Goal: Task Accomplishment & Management: Manage account settings

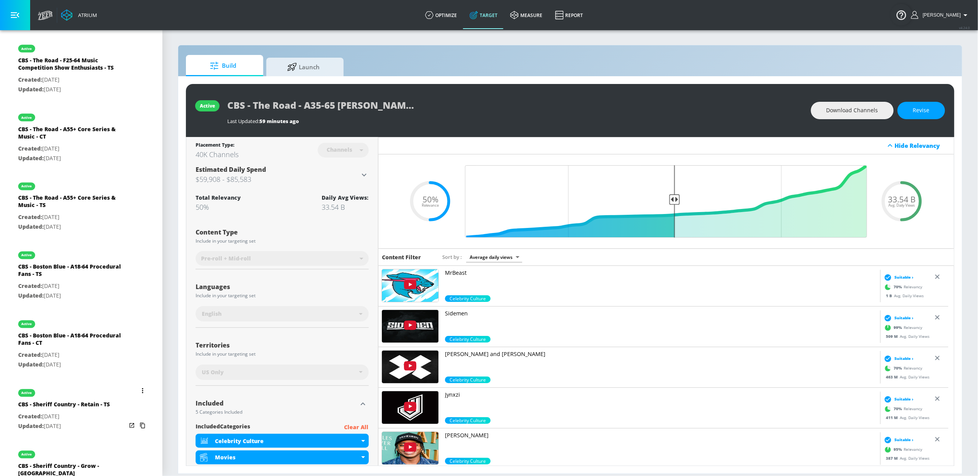
scroll to position [566, 0]
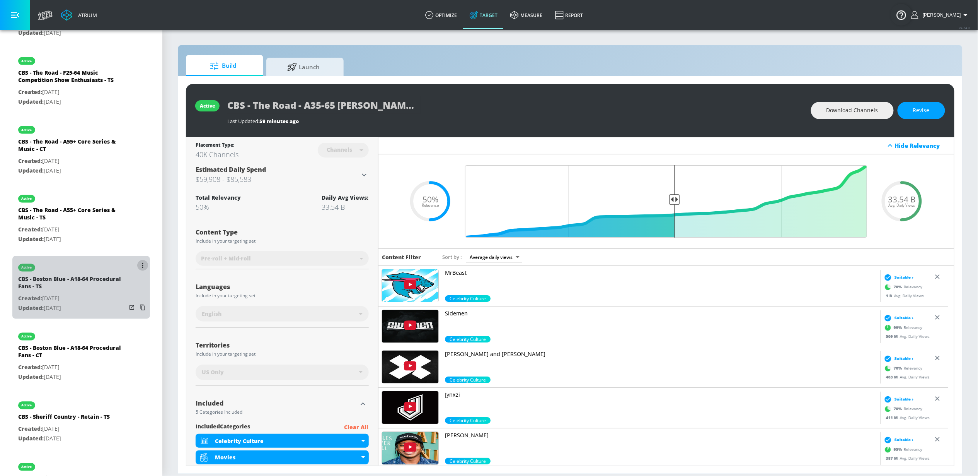
click at [142, 266] on icon "list of Target Set" at bounding box center [142, 265] width 1 height 5
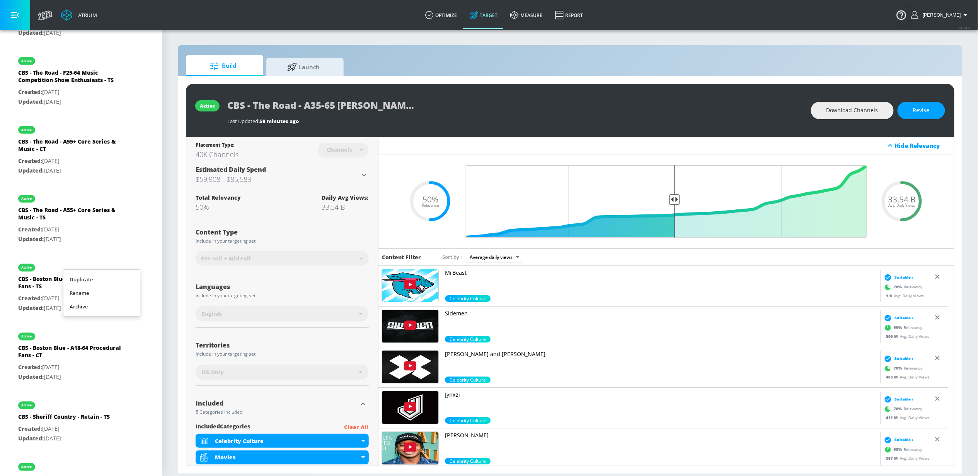
click at [109, 281] on li "Duplicate" at bounding box center [101, 280] width 77 height 14
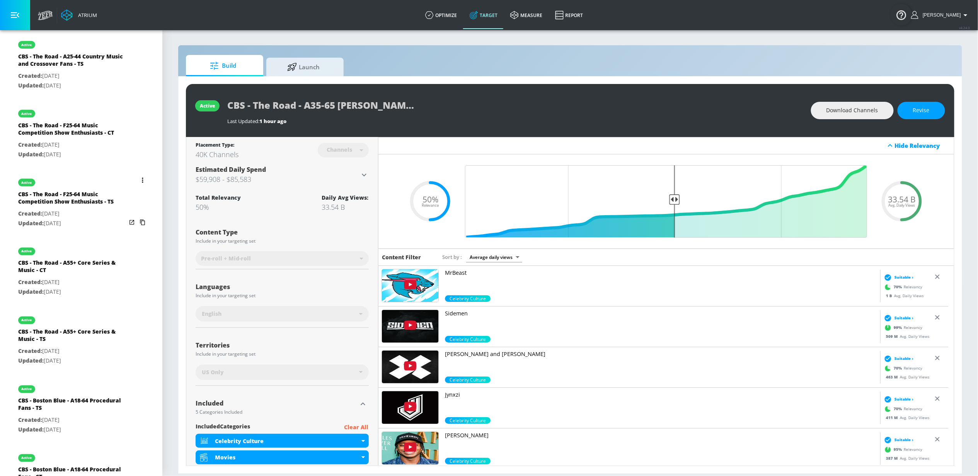
scroll to position [0, 0]
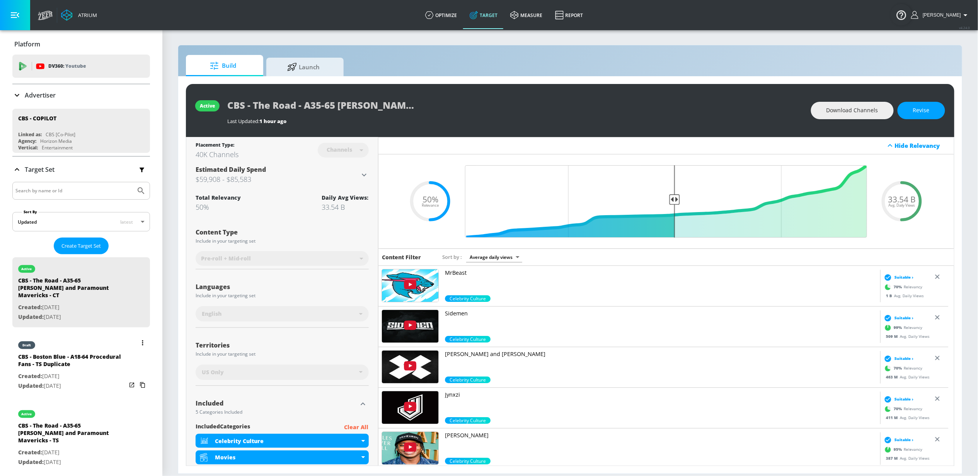
click at [72, 354] on div "CBS - Boston Blue - A18-64 Procedural Fans - TS Duplicate" at bounding box center [72, 362] width 108 height 19
type input "CBS - Boston Blue - A18-64 Procedural Fans - TS Duplicate"
type input "videos"
type input "0.05"
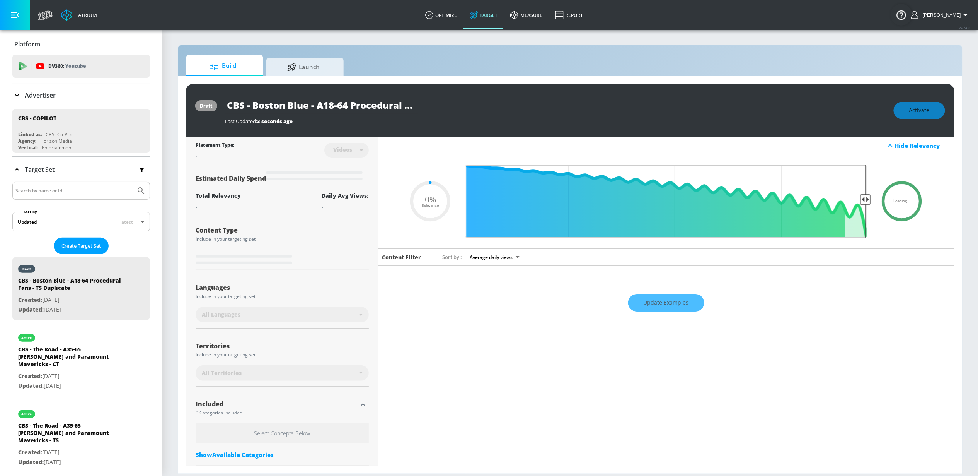
click at [299, 106] on input "CBS - Boston Blue - A18-64 Procedural Fans - TS Duplicate" at bounding box center [321, 104] width 193 height 17
drag, startPoint x: 308, startPoint y: 106, endPoint x: 255, endPoint y: 106, distance: 53.0
click at [255, 106] on input "CBS - Boston Blue - A18-64 Procedural Fans - TS Duplicate" at bounding box center [321, 104] width 193 height 17
type input "CBS - C - A18-64 Procedural Fans - TS Duplicate"
type input "0.05"
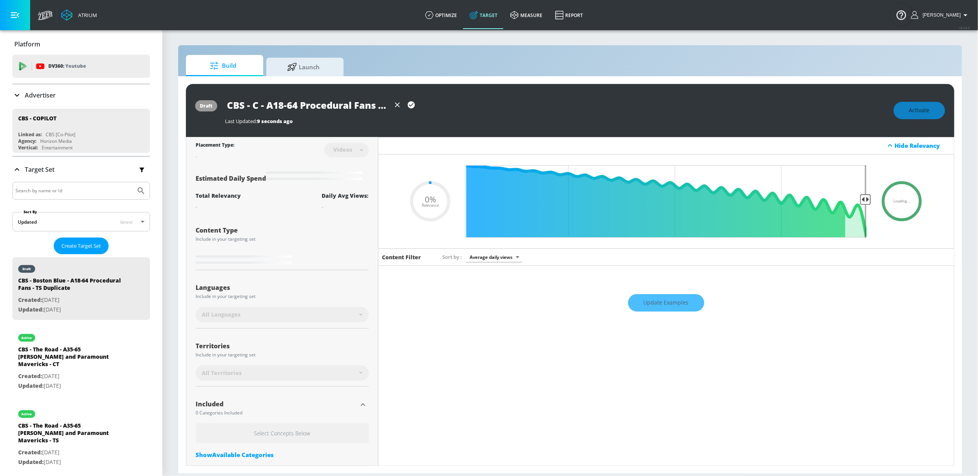
type input "CBS - CI - A18-64 Procedural Fans - TS Duplicate"
type input "0.05"
type input "CBS - CIA - A18-64 Procedural Fans - TS Duplicate"
type input "0.05"
type input "CBS - CIA - A18-64 Procedural Fans - TS Duplicate"
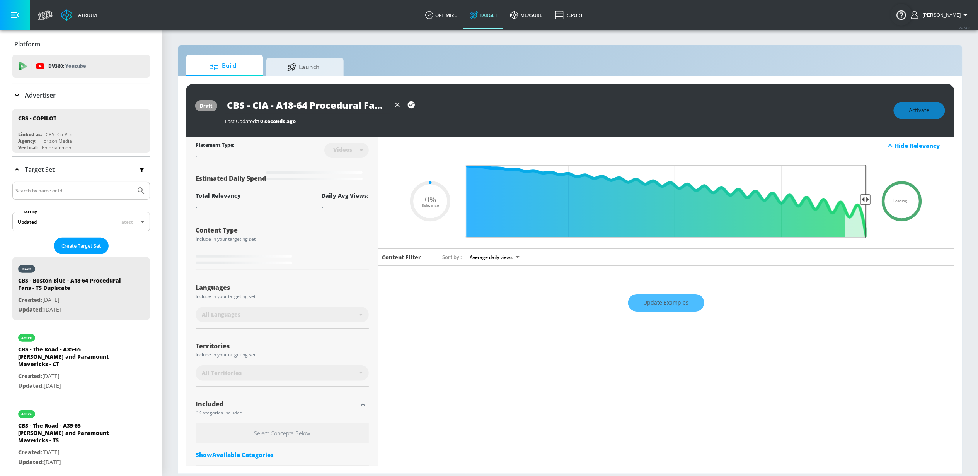
type input "0.05"
type input "CBS - CIA S - A18-64 Procedural Fans - TS Duplicate"
type input "0.05"
type input "CBS - CIA S1 - A18-64 Procedural Fans - TS Duplicate"
type input "0.05"
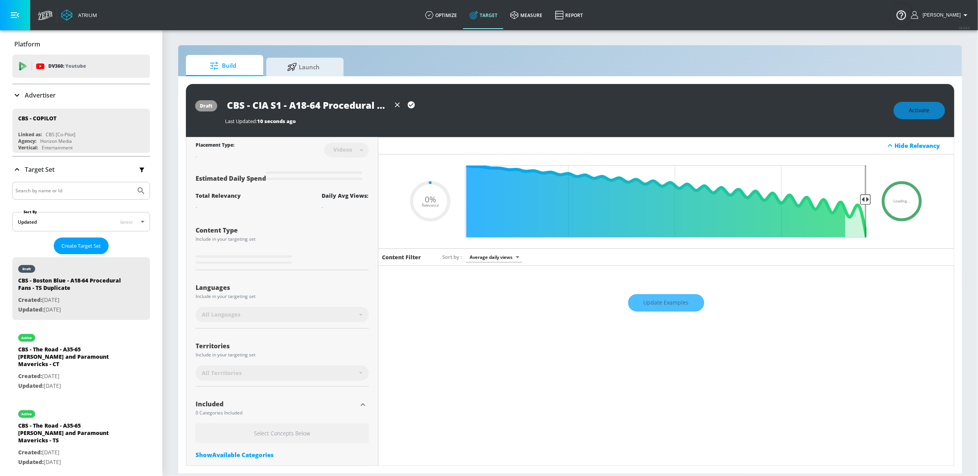
click at [341, 104] on input "CBS - CIA S1 - A18-64 Procedural Fans - TS Duplicate" at bounding box center [307, 104] width 165 height 17
drag, startPoint x: 348, startPoint y: 105, endPoint x: 339, endPoint y: 104, distance: 9.4
click at [420, 116] on div "CBS - CIA S1 - A18-64 Procedural Fans - TS Duplicate Last Updated: 10 seconds a…" at bounding box center [555, 110] width 661 height 28
click at [332, 103] on input "CBS - CIA S1 - A18-64 Procedural Fans - TS Duplicate" at bounding box center [307, 104] width 165 height 17
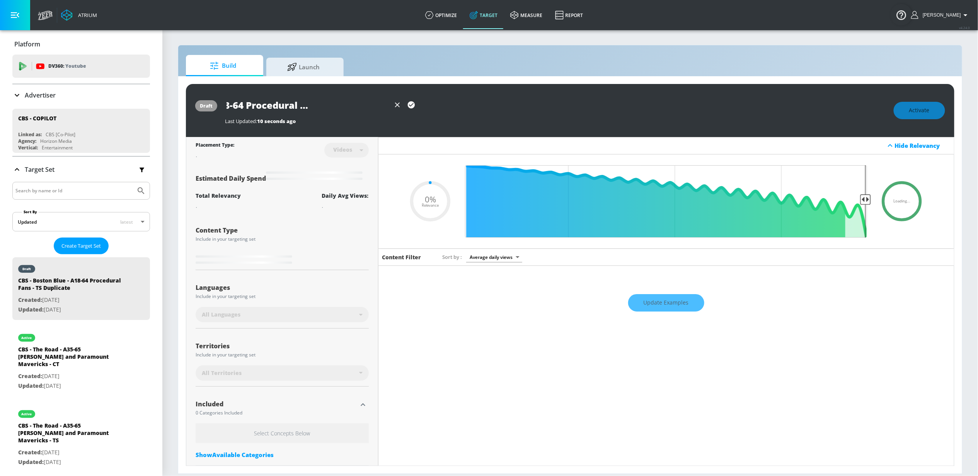
drag, startPoint x: 342, startPoint y: 104, endPoint x: 410, endPoint y: 115, distance: 68.6
click at [410, 115] on div "CBS - CIA S1 - A18-64 Procedural Fans - TS Duplicate Last Updated: 10 seconds a…" at bounding box center [555, 110] width 661 height 28
click at [354, 106] on input "CBS - CIA S1 - A18-64 Procedural Fans - TS Duplicate" at bounding box center [307, 104] width 165 height 17
drag, startPoint x: 381, startPoint y: 107, endPoint x: 411, endPoint y: 109, distance: 30.6
click at [411, 109] on div "CBS - CIA S1 - A18-64 Procedural Fans - TS Duplicate" at bounding box center [321, 104] width 193 height 17
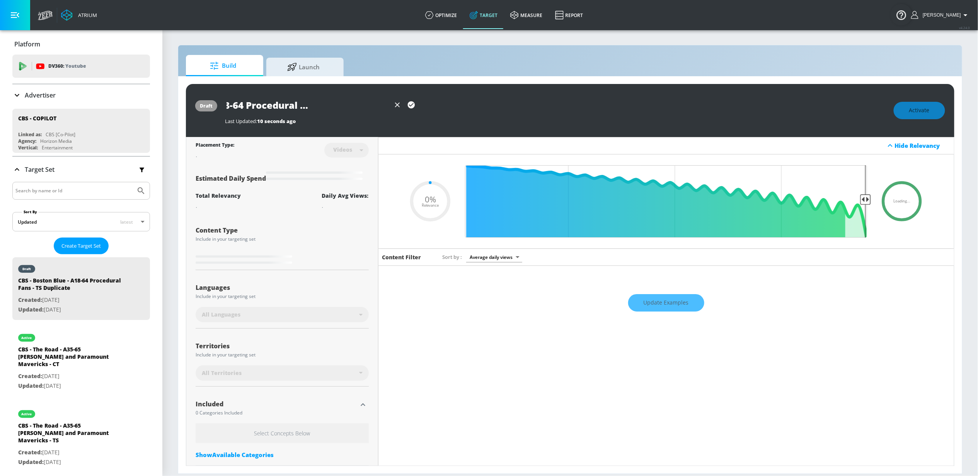
type input "CBS - CIA S1 - A18-64 Procedural Fans - TS"
type input "0.05"
type input "CBS - CIA S1 - A18-64 Procedural Fans - TS"
click at [412, 104] on icon "button" at bounding box center [411, 105] width 9 height 9
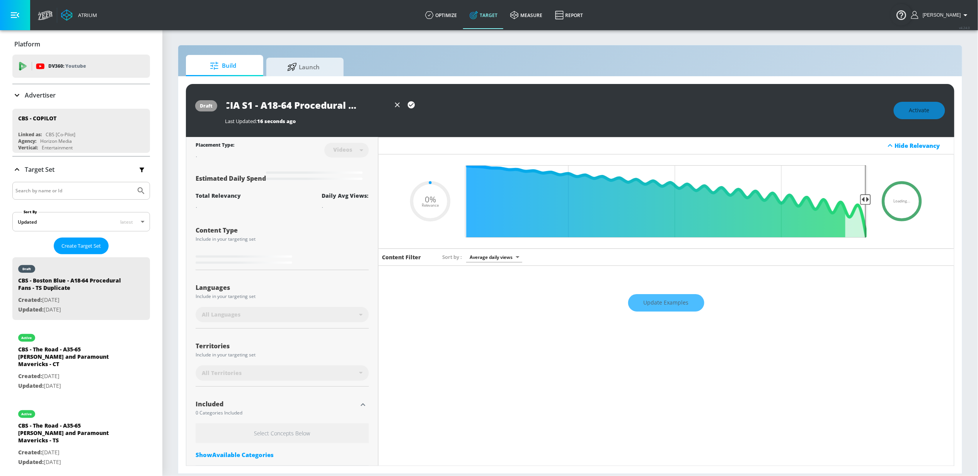
scroll to position [0, 0]
type input "0.05"
type input "CBS - Boston Blue - A18-64 Procedural Fans - TS Duplicate"
type input "0.5"
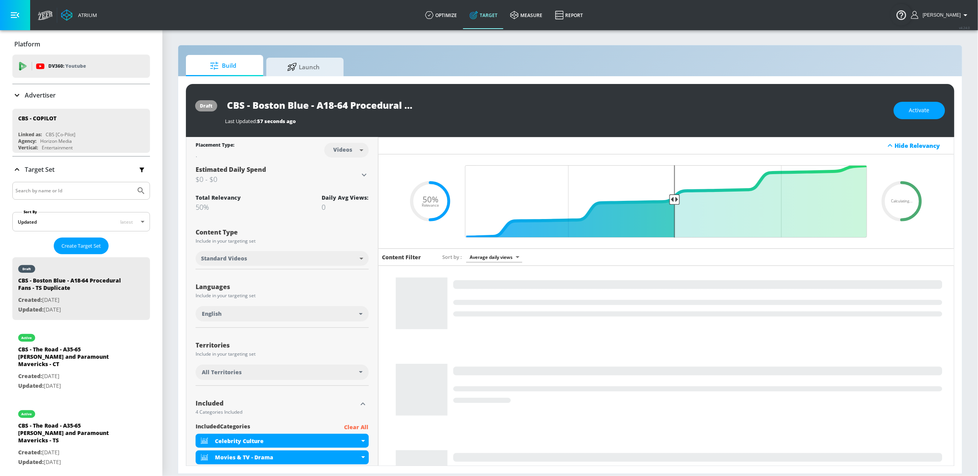
click at [395, 108] on input "CBS - Boston Blue - A18-64 Procedural Fans - TS Duplicate" at bounding box center [321, 104] width 193 height 17
click at [397, 107] on input "CBS - Boston Blue - A18-64 Procedural Fans - TS Duplicate" at bounding box center [321, 104] width 193 height 17
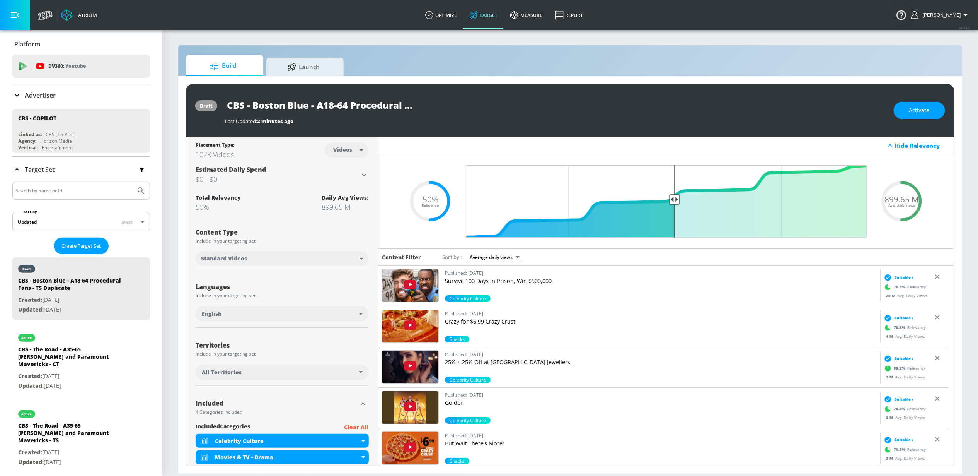
drag, startPoint x: 310, startPoint y: 104, endPoint x: 252, endPoint y: 101, distance: 57.3
click at [252, 101] on input "CBS - Boston Blue - A18-64 Procedural Fans - TS Duplicate" at bounding box center [321, 104] width 193 height 17
drag, startPoint x: 324, startPoint y: 104, endPoint x: 350, endPoint y: 101, distance: 25.8
click at [410, 105] on div "CBS - CIA S1 - A18-64 Procedural Fans - TS Duplicate" at bounding box center [321, 104] width 193 height 17
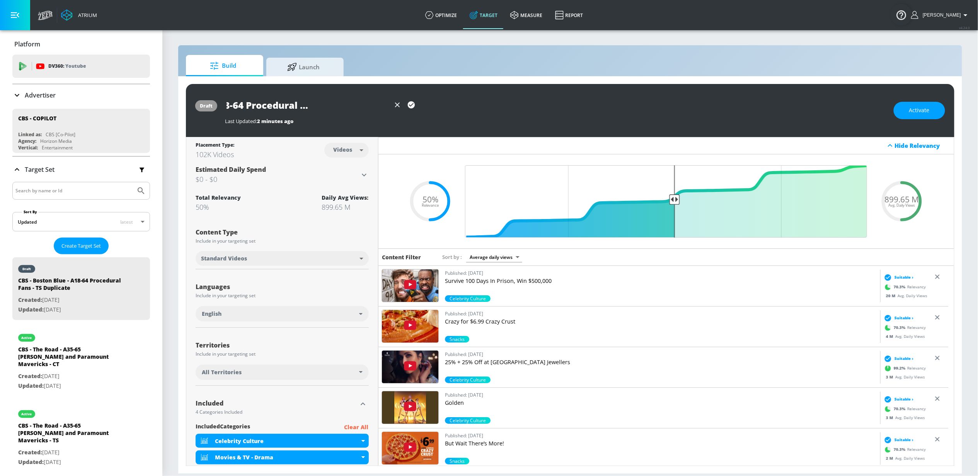
click at [346, 101] on input "CBS - CIA S1 - A18-64 Procedural Fans - TS Duplicate" at bounding box center [307, 104] width 165 height 17
drag, startPoint x: 344, startPoint y: 103, endPoint x: 405, endPoint y: 104, distance: 61.1
click at [405, 104] on div "CBS - CIA S1 - A18-64 Procedural Fans - TS Duplicate" at bounding box center [321, 104] width 193 height 17
type input "CBS - CIA S1 - A18-64 Procedural Fans - TS"
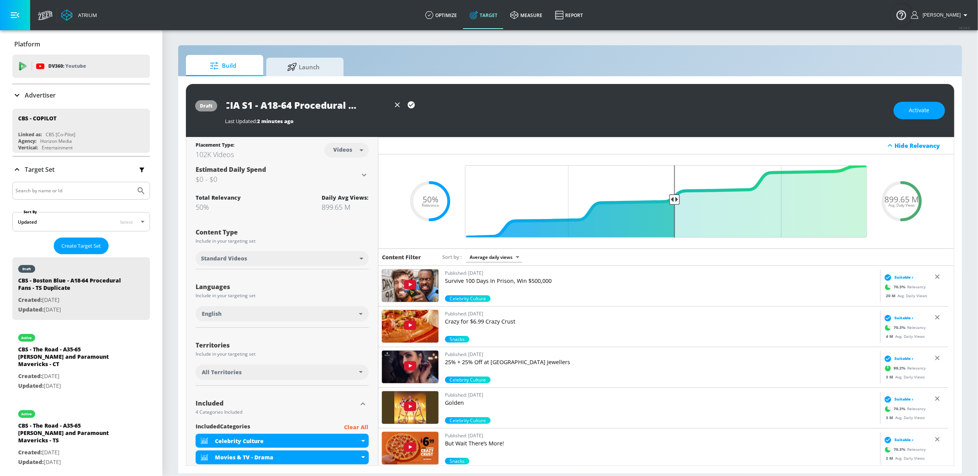
click at [409, 105] on icon "button" at bounding box center [411, 104] width 7 height 7
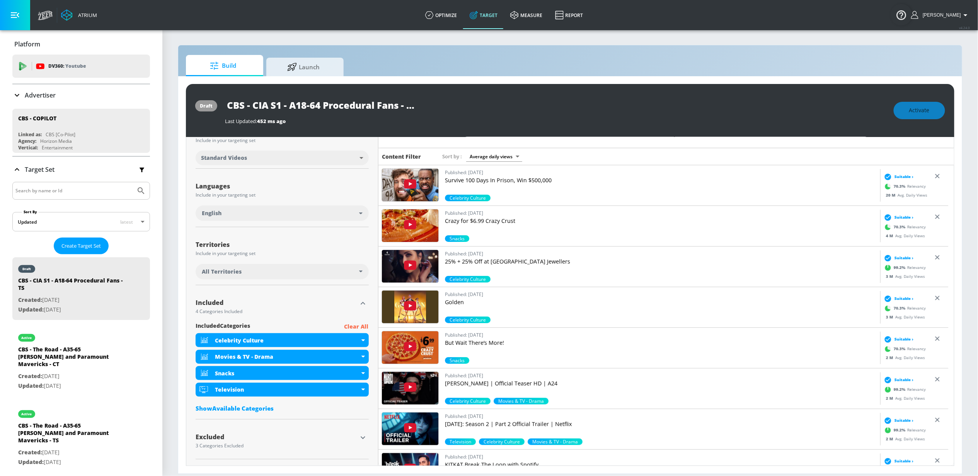
scroll to position [101, 0]
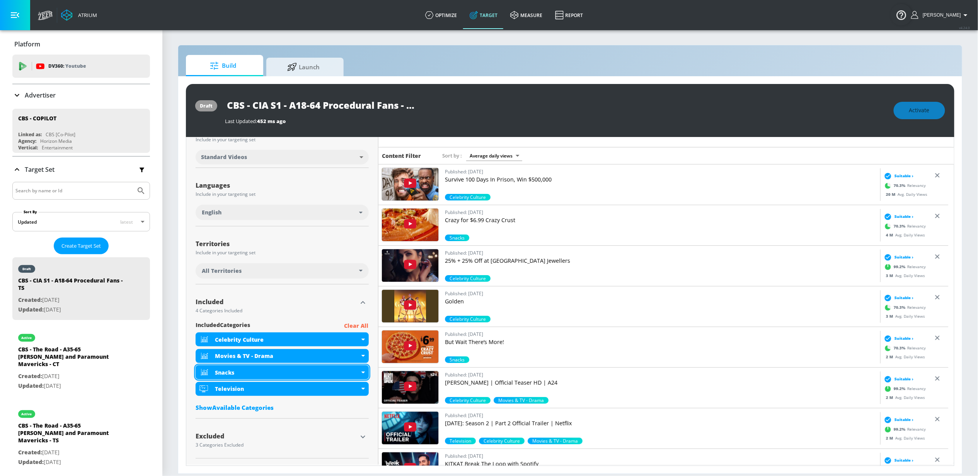
click at [325, 373] on div "Snacks" at bounding box center [287, 371] width 145 height 7
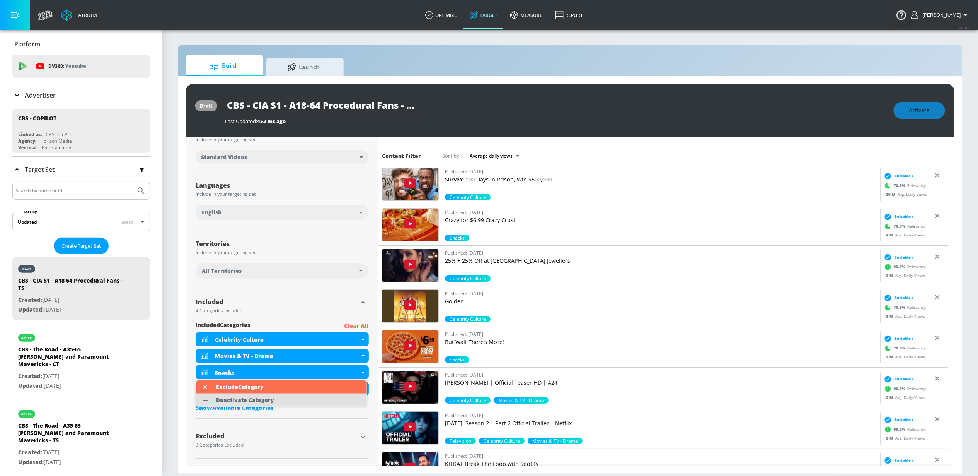
click at [304, 400] on li "Deactivate Category" at bounding box center [281, 399] width 171 height 13
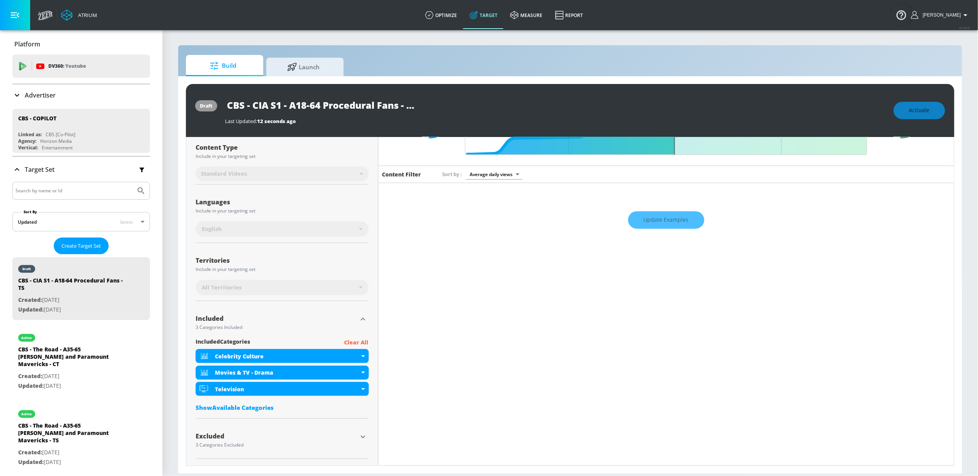
scroll to position [83, 0]
click at [271, 407] on div "Show Available Categories" at bounding box center [282, 407] width 173 height 8
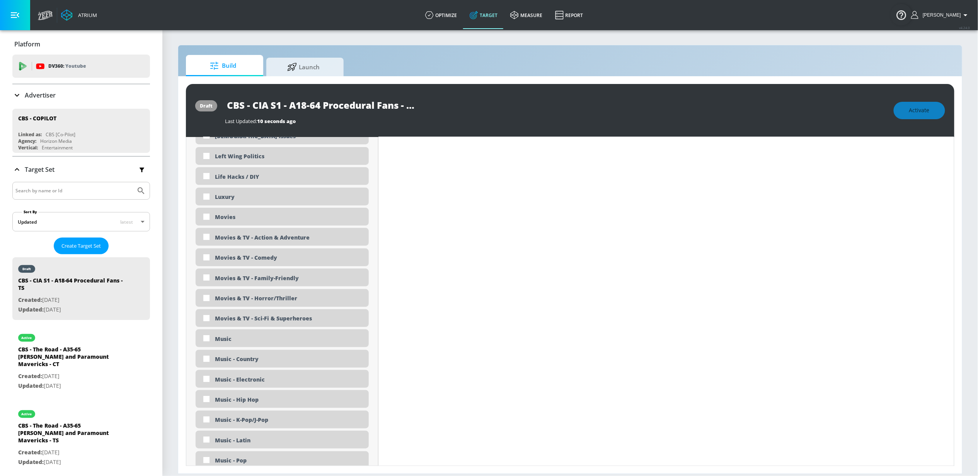
scroll to position [1397, 0]
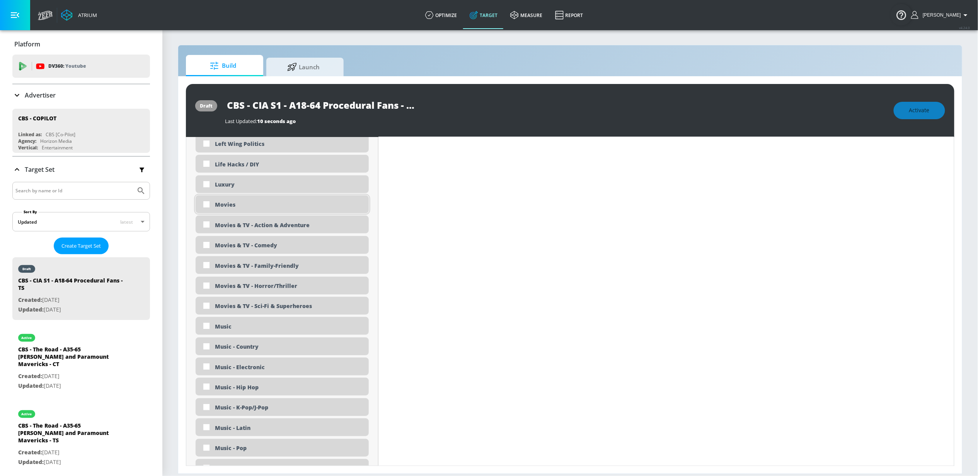
click at [265, 201] on div "Movies" at bounding box center [289, 204] width 148 height 7
checkbox input "true"
click at [264, 225] on div "Movies & TV - Action & Adventure" at bounding box center [289, 224] width 148 height 7
checkbox input "true"
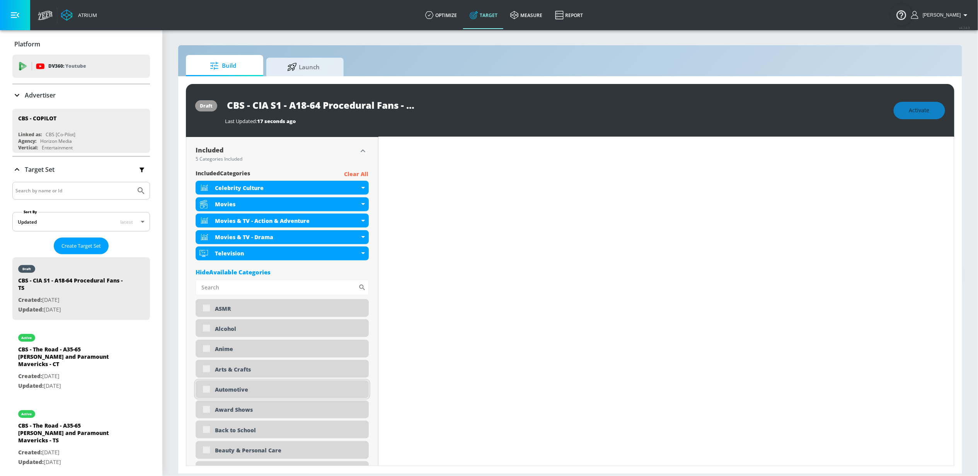
scroll to position [250, 0]
click at [259, 273] on div "Hide Available Categories" at bounding box center [282, 273] width 173 height 8
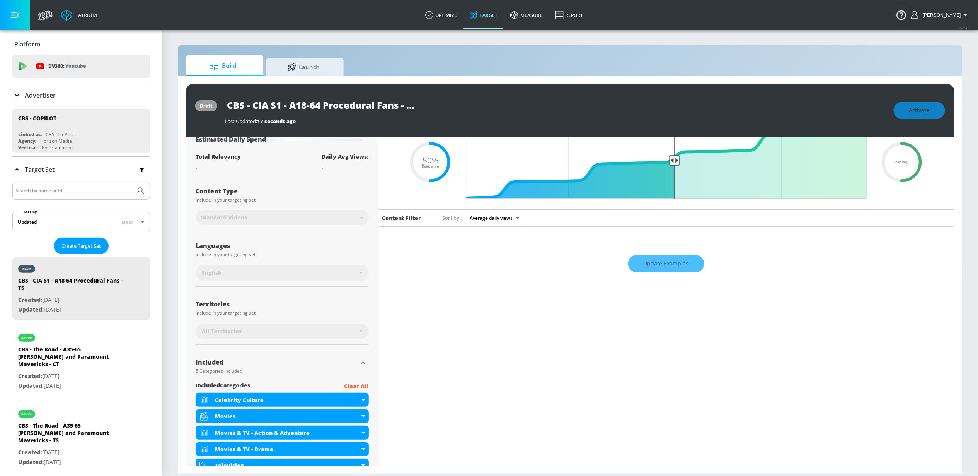
scroll to position [35, 0]
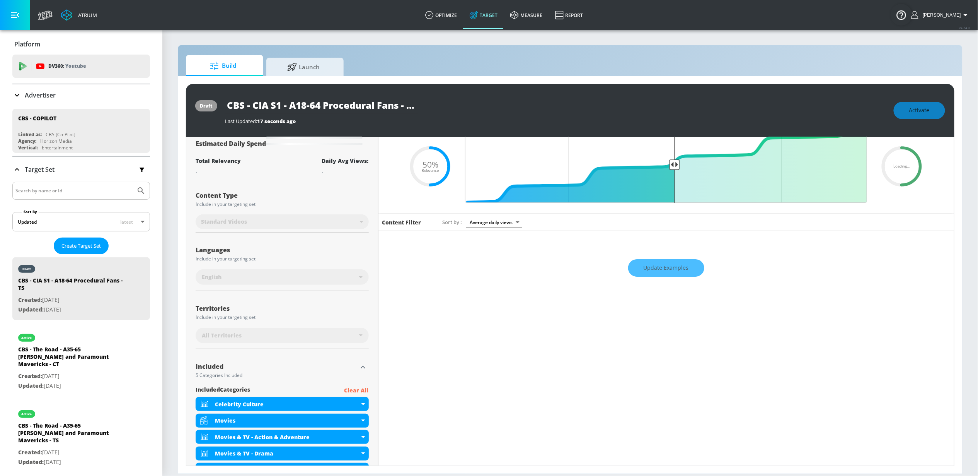
click at [318, 336] on div "All Territories" at bounding box center [280, 335] width 157 height 8
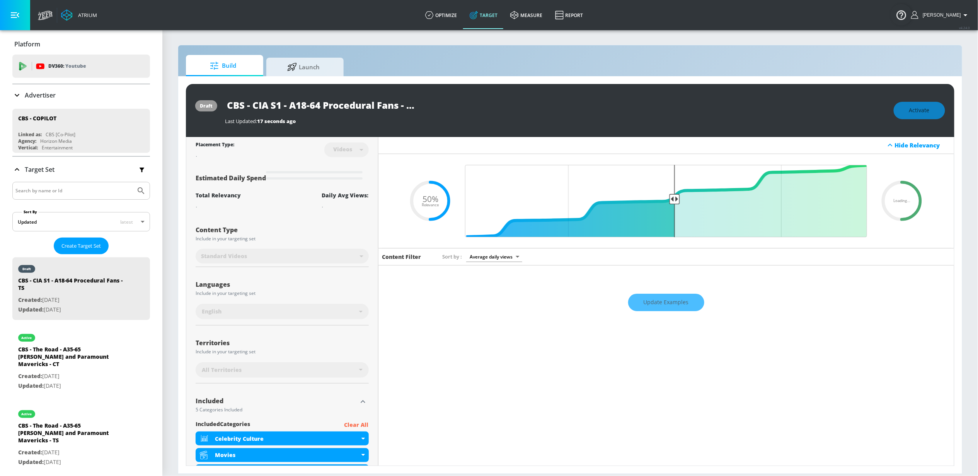
scroll to position [0, 0]
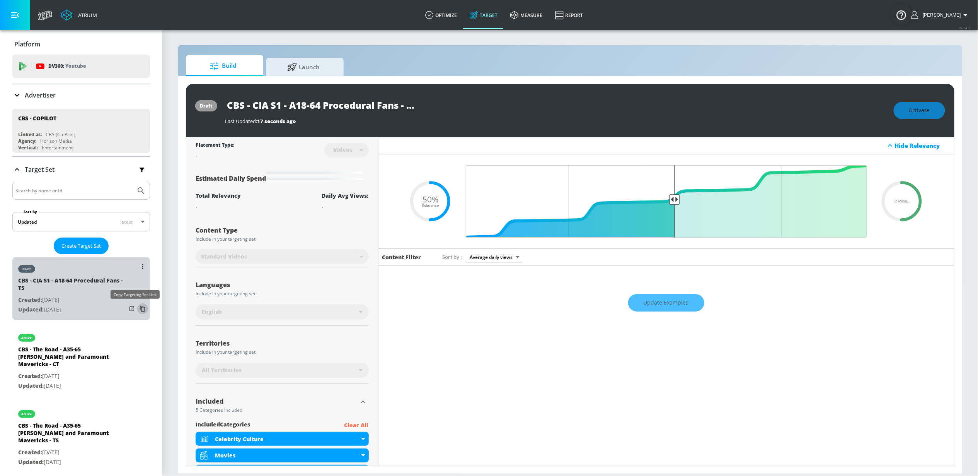
click at [136, 309] on icon "list of Target Set" at bounding box center [142, 308] width 12 height 12
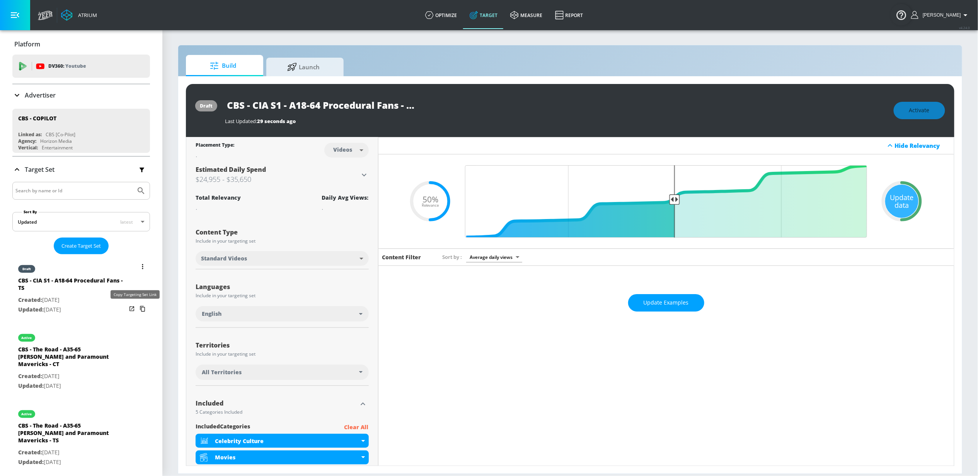
click at [136, 310] on icon "list of Target Set" at bounding box center [142, 308] width 12 height 12
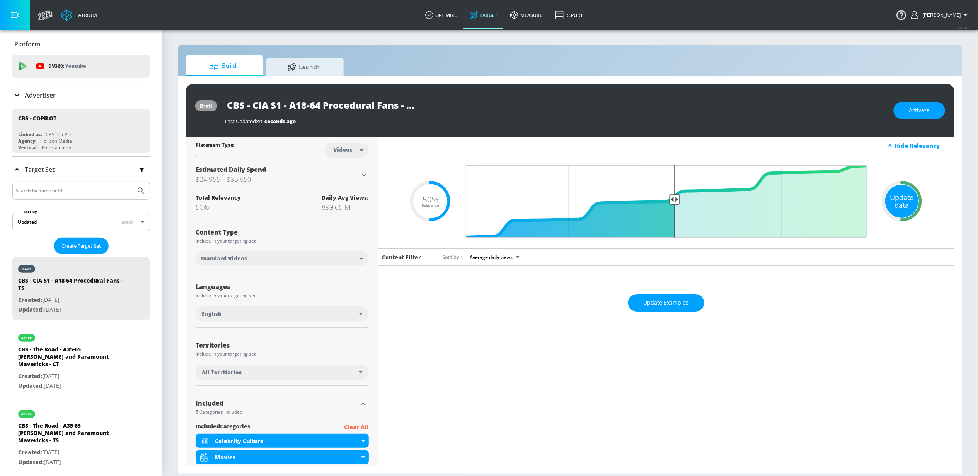
click at [908, 200] on div "Update data" at bounding box center [901, 200] width 33 height 33
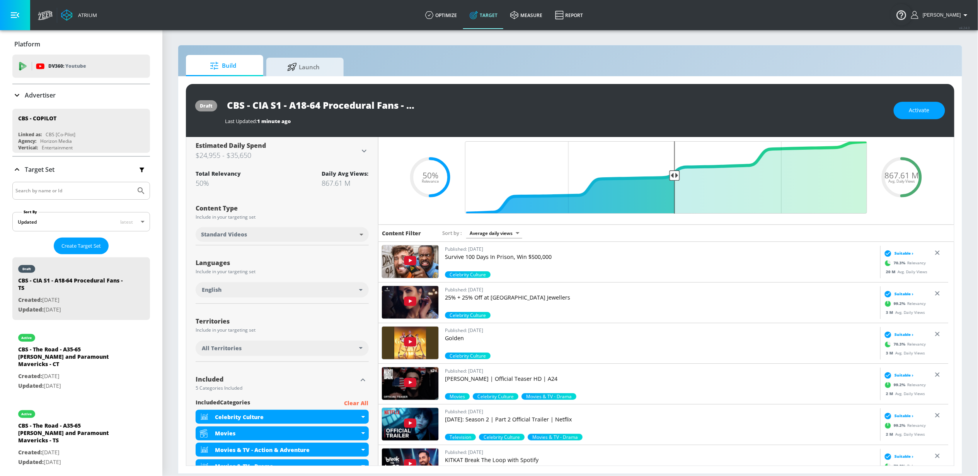
scroll to position [30, 0]
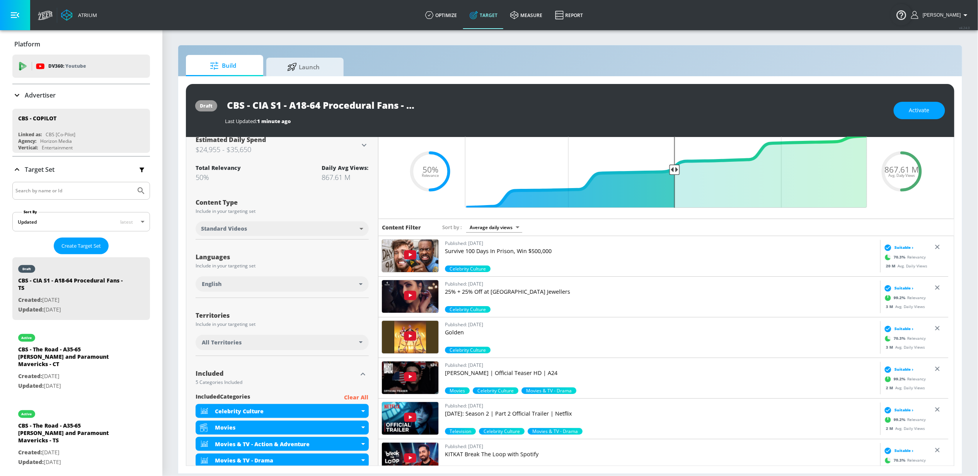
click at [312, 340] on div "All Territories" at bounding box center [280, 342] width 157 height 8
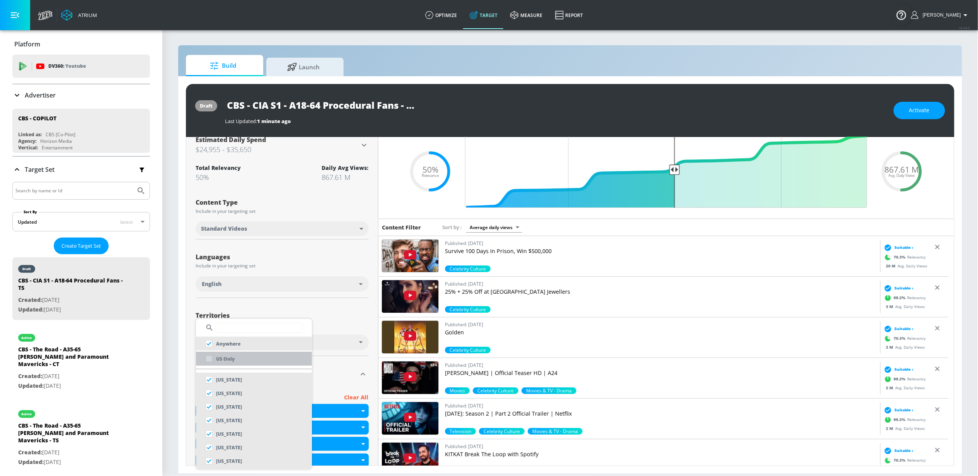
click at [250, 361] on li "US Only" at bounding box center [254, 358] width 116 height 14
checkbox input "false"
checkbox input "true"
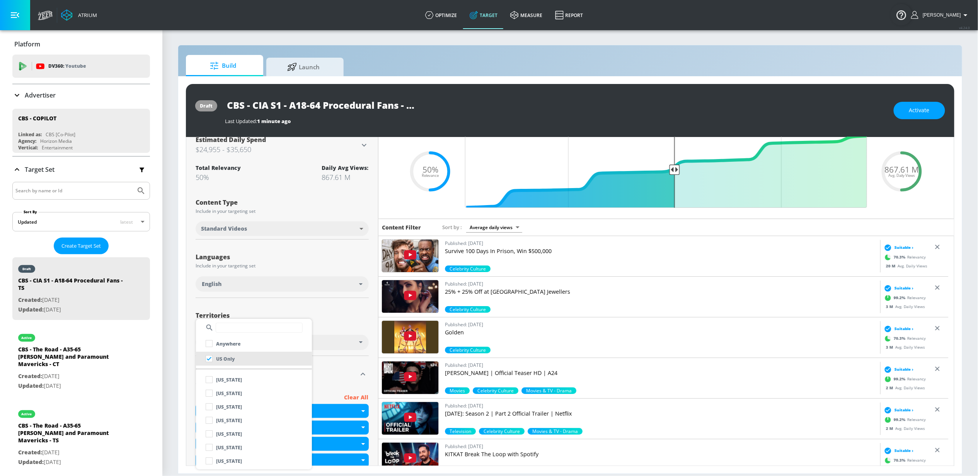
click at [337, 325] on div at bounding box center [489, 238] width 978 height 476
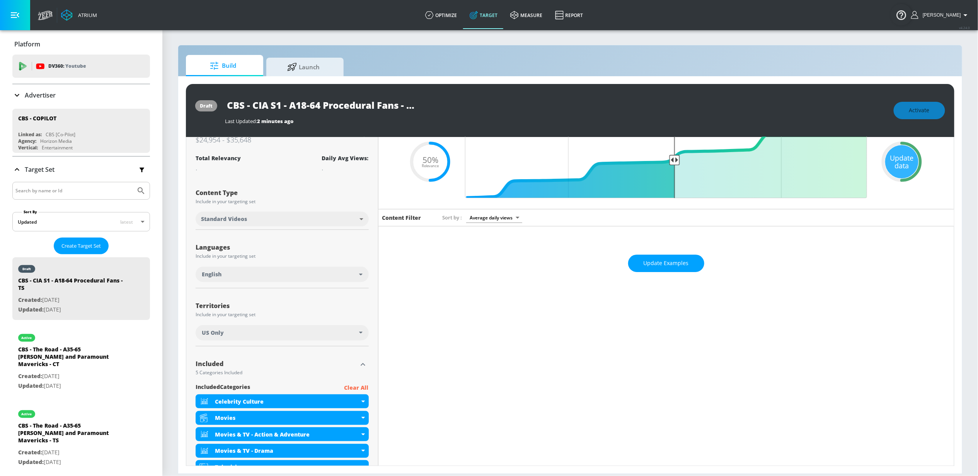
scroll to position [0, 0]
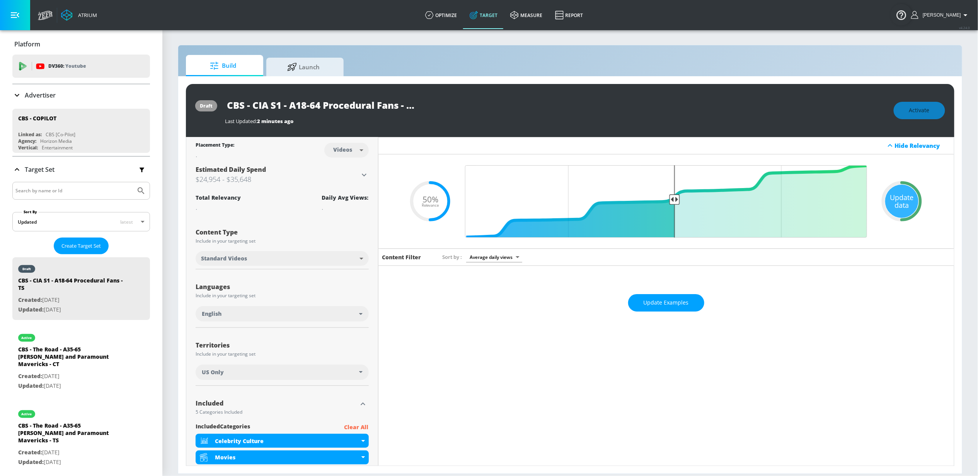
click at [895, 197] on div "Update data" at bounding box center [901, 200] width 33 height 33
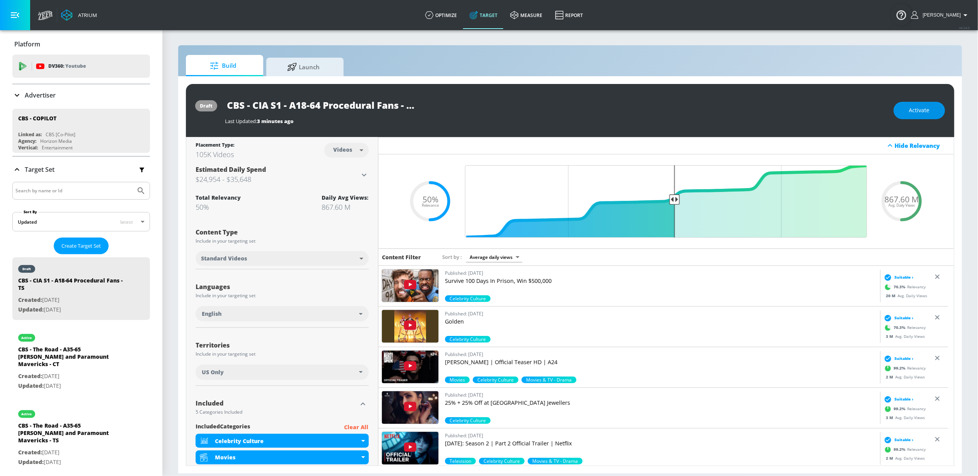
click at [911, 111] on span "Activate" at bounding box center [919, 111] width 20 height 10
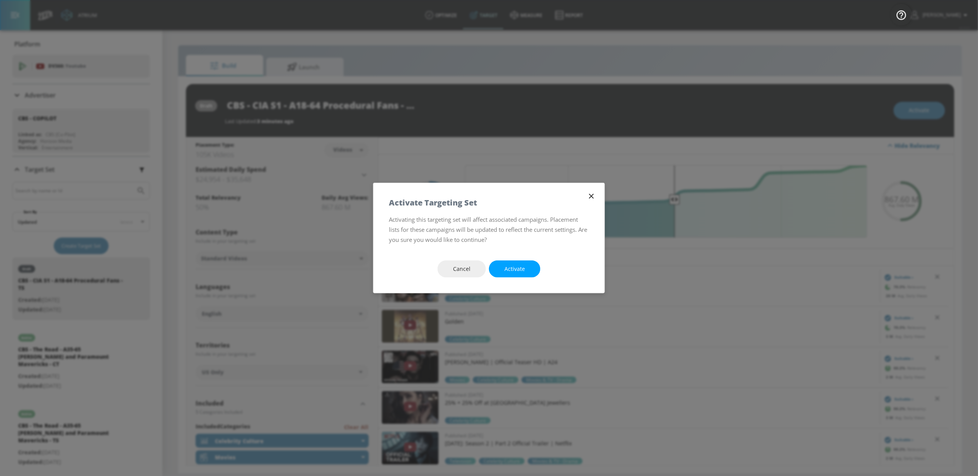
click at [522, 270] on span "Activate" at bounding box center [515, 269] width 20 height 10
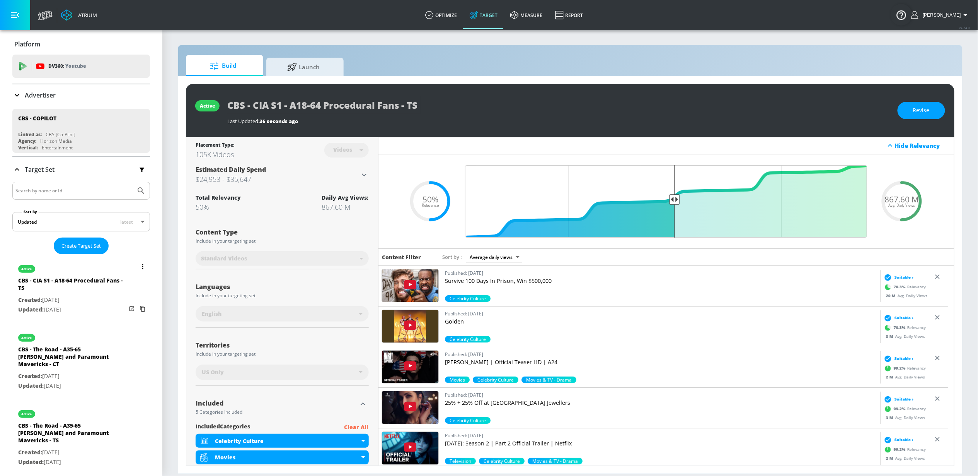
click at [142, 267] on icon "list of Target Set" at bounding box center [142, 266] width 1 height 5
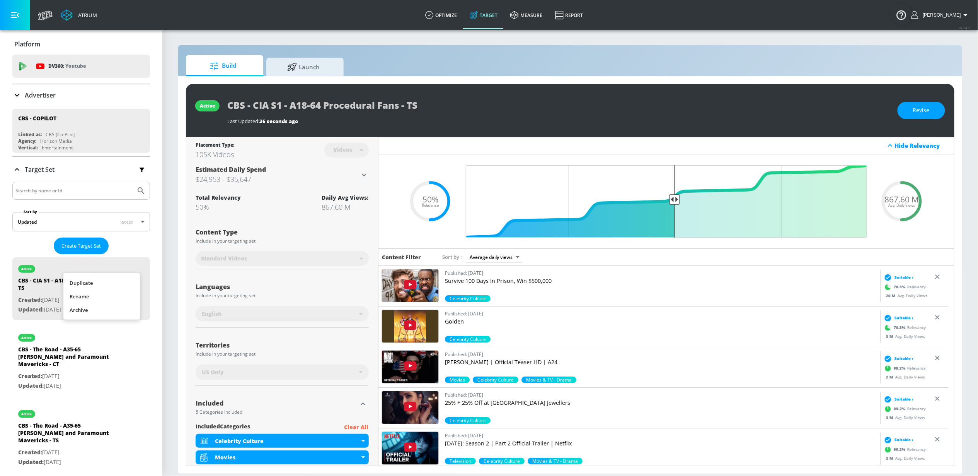
click at [111, 284] on li "Duplicate" at bounding box center [101, 283] width 77 height 14
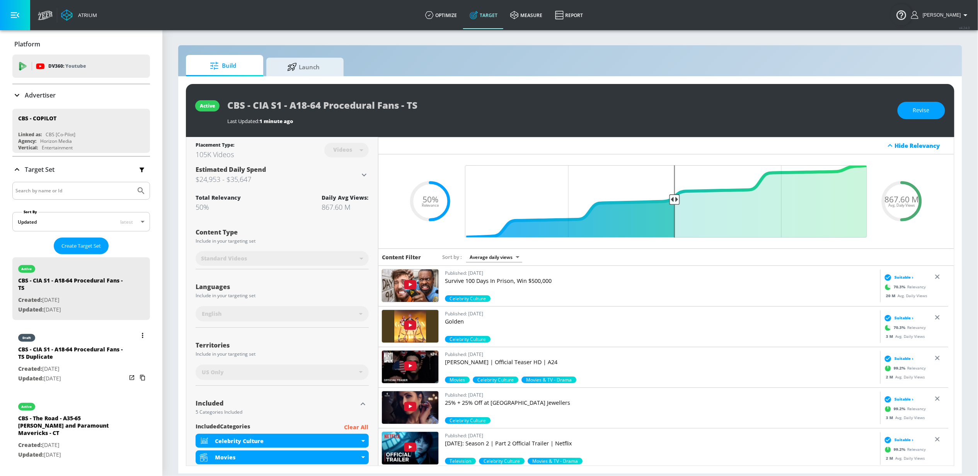
click at [72, 351] on div "CBS - CIA S1 - A18-64 Procedural Fans - TS Duplicate" at bounding box center [72, 354] width 108 height 19
type input "CBS - CIA S1 - A18-64 Procedural Fans - TS Duplicate"
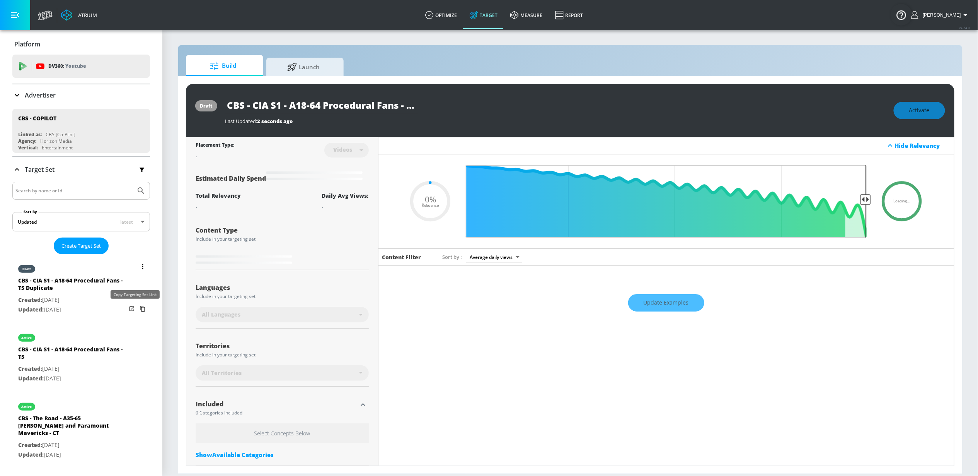
click at [140, 309] on icon "list of Target Set" at bounding box center [142, 309] width 5 height 6
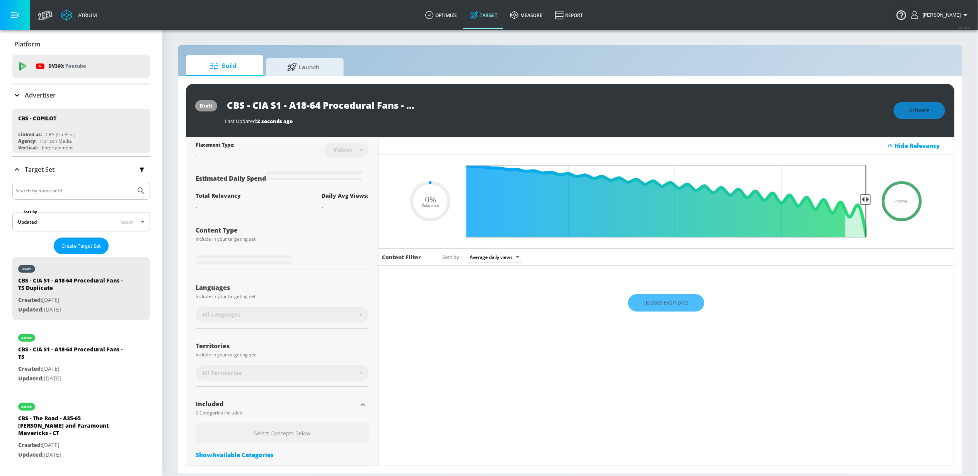
type input "0.5"
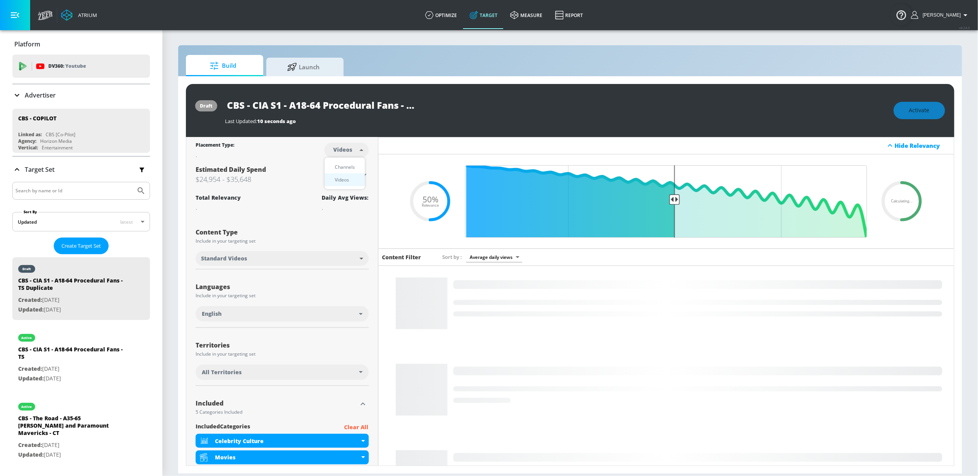
click at [336, 153] on body "Atrium optimize Target measure Report optimize Target measure Report v 4.24.0 S…" at bounding box center [489, 238] width 978 height 476
click at [341, 167] on div "Channels" at bounding box center [345, 167] width 28 height 8
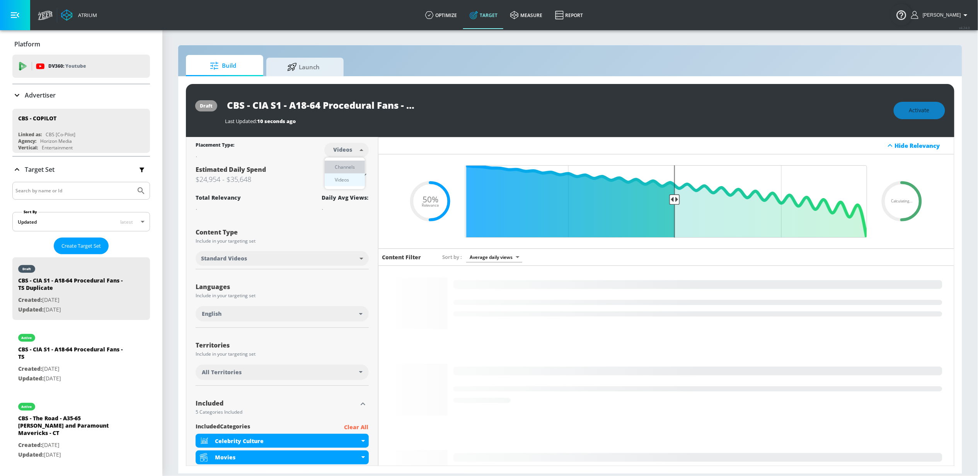
type input "channels"
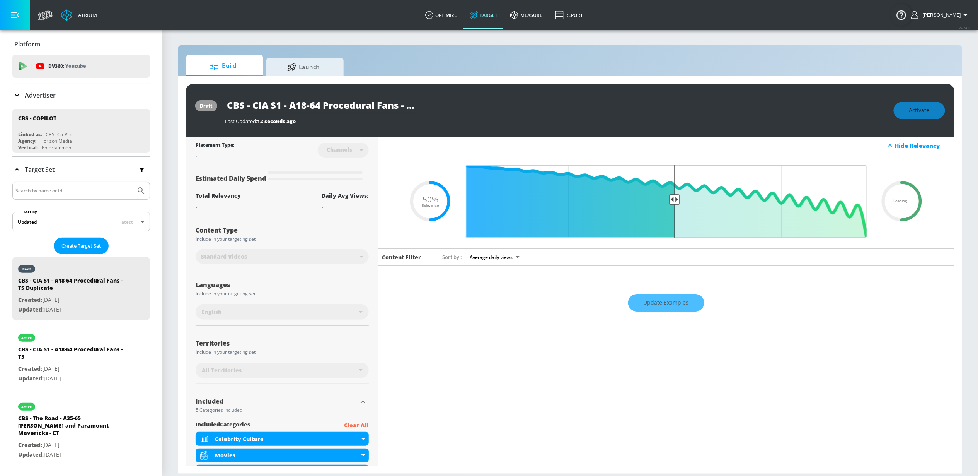
click at [373, 97] on input "CBS - CIA S1 - A18-64 Procedural Fans - TS Duplicate" at bounding box center [321, 104] width 193 height 17
drag, startPoint x: 385, startPoint y: 107, endPoint x: 475, endPoint y: 109, distance: 90.1
click at [483, 110] on div "CBS - CIA S1 - A18-64 Procedural Fans - TS Duplicate" at bounding box center [555, 104] width 661 height 17
click at [357, 106] on input "CBS - CIA S1 - A18-64 Procedural Fans - TS Duplicate" at bounding box center [321, 104] width 193 height 17
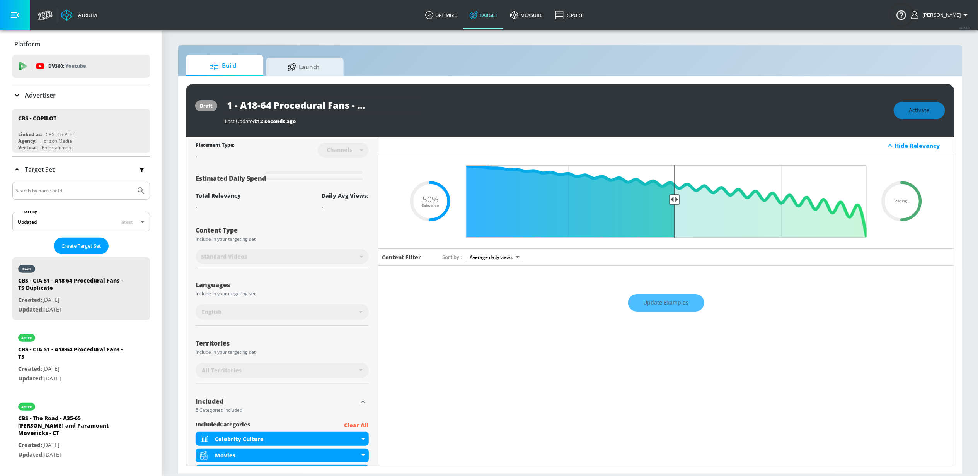
drag, startPoint x: 359, startPoint y: 104, endPoint x: 470, endPoint y: 107, distance: 111.4
click at [470, 107] on div "CBS - CIA S1 - A18-64 Procedural Fans - TS Duplicate" at bounding box center [555, 104] width 661 height 17
click at [413, 101] on icon "button" at bounding box center [411, 105] width 9 height 9
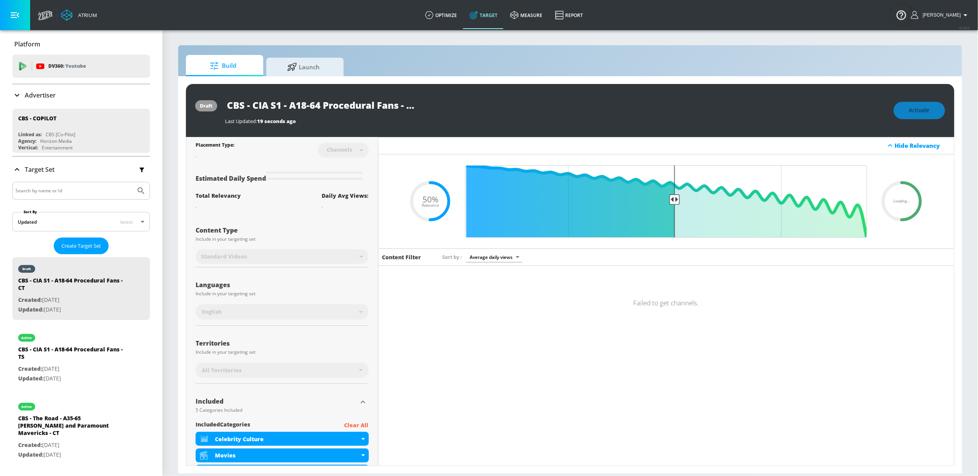
type input "CBS - CIA S1 - A18-64 Procedural Fans - TS Duplicate"
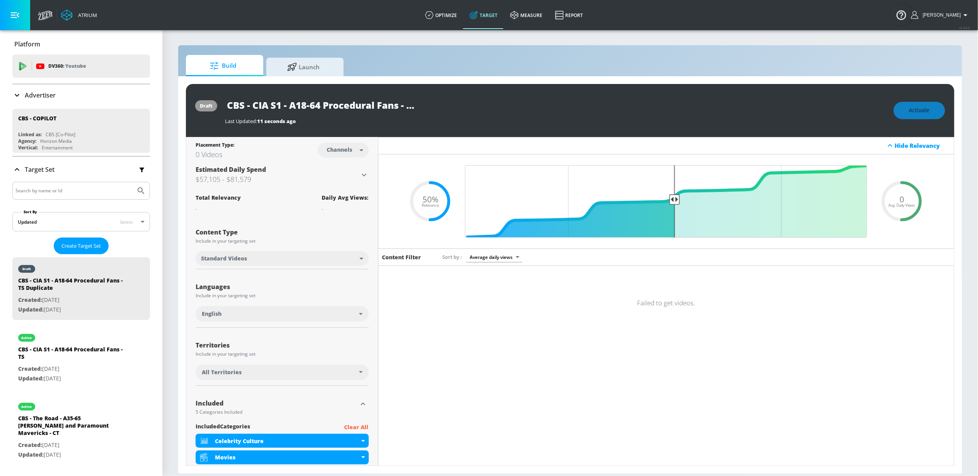
click at [304, 191] on div "Total Relevancy Daily Avg Views:" at bounding box center [282, 201] width 173 height 27
click at [266, 371] on div "All Territories" at bounding box center [280, 372] width 157 height 8
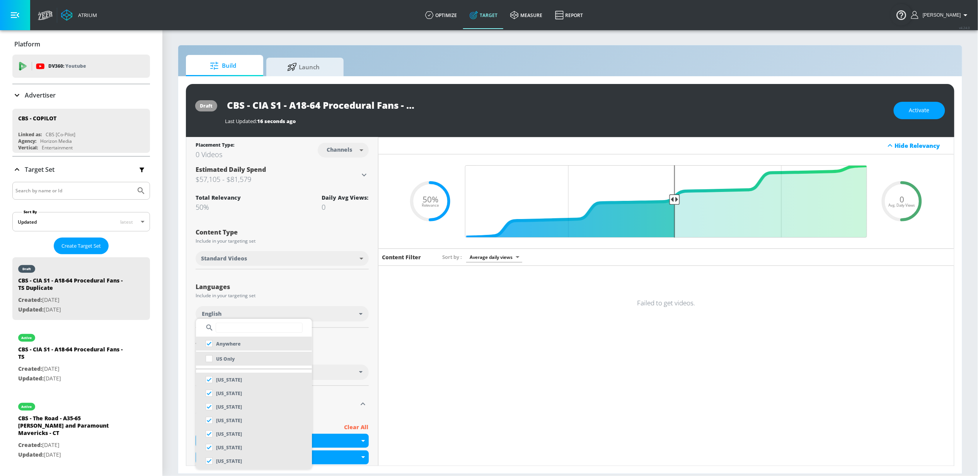
click at [249, 358] on li "US Only" at bounding box center [254, 358] width 116 height 14
checkbox input "false"
checkbox input "true"
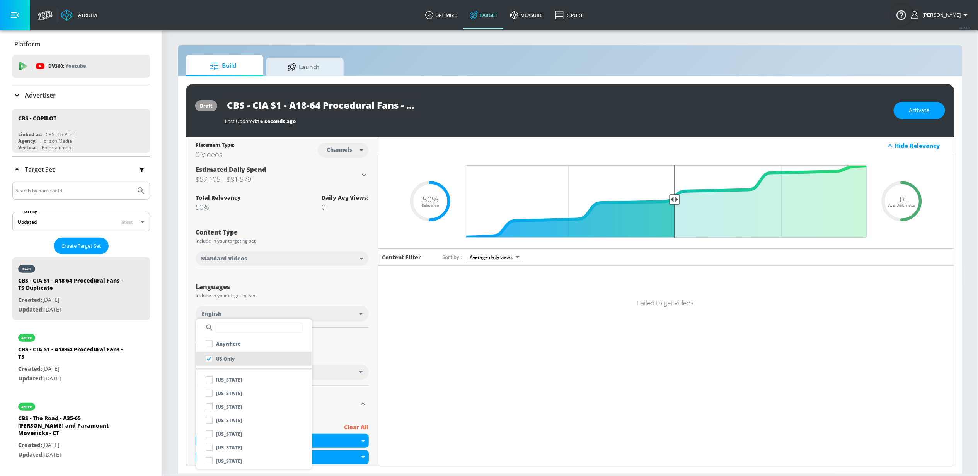
click at [336, 363] on div at bounding box center [489, 238] width 978 height 476
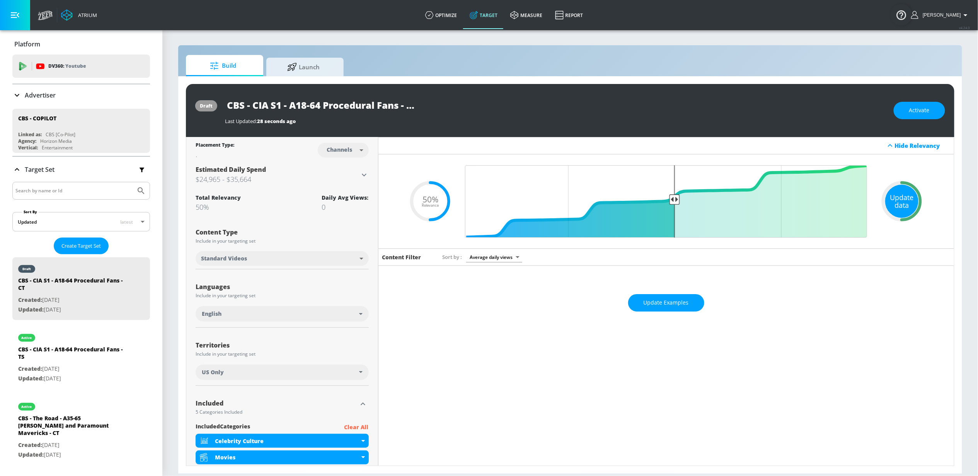
click at [887, 200] on div "Update data" at bounding box center [901, 200] width 33 height 33
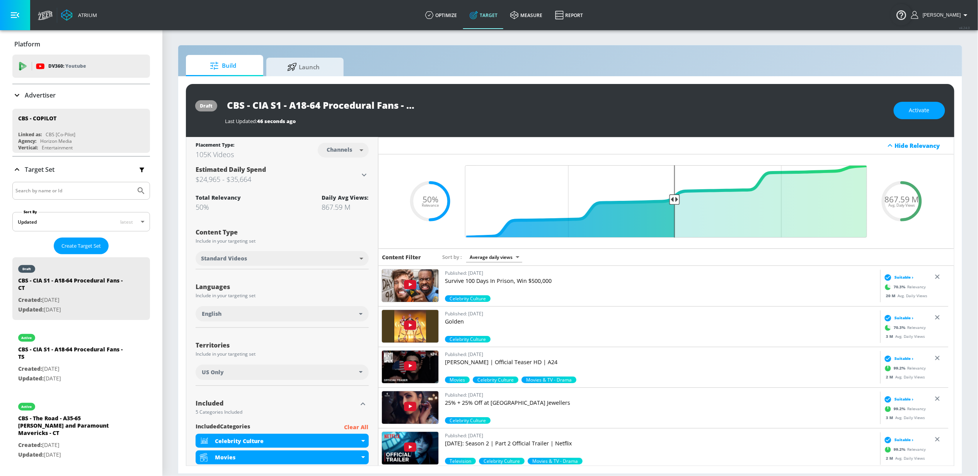
click at [346, 148] on body "Atrium optimize Target measure Report optimize Target measure Report v 4.24.0 S…" at bounding box center [489, 238] width 978 height 476
click at [343, 165] on div "Channels" at bounding box center [341, 167] width 28 height 8
click at [324, 162] on nav "Estimated Daily Spend $24,965 - $35,664 Activation Platform Google Ads Age Any …" at bounding box center [282, 175] width 173 height 26
click at [918, 115] on button "Activate" at bounding box center [919, 110] width 51 height 17
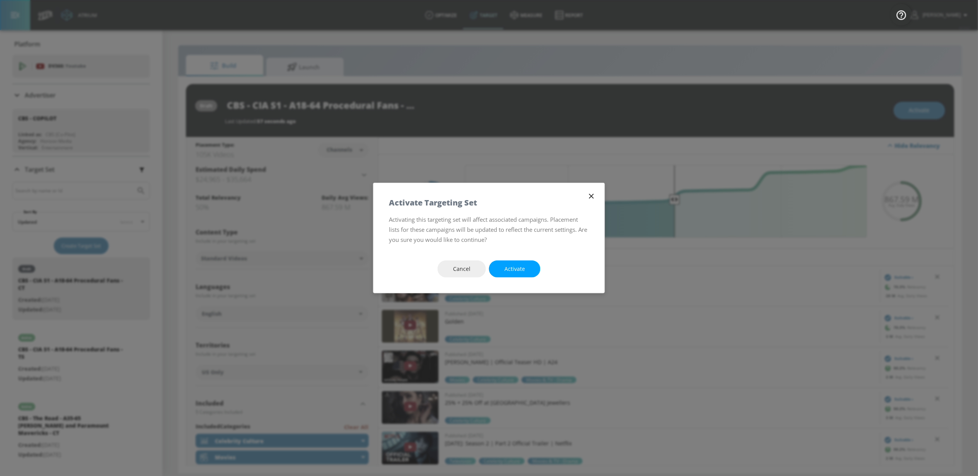
click at [501, 269] on button "Activate" at bounding box center [514, 268] width 51 height 17
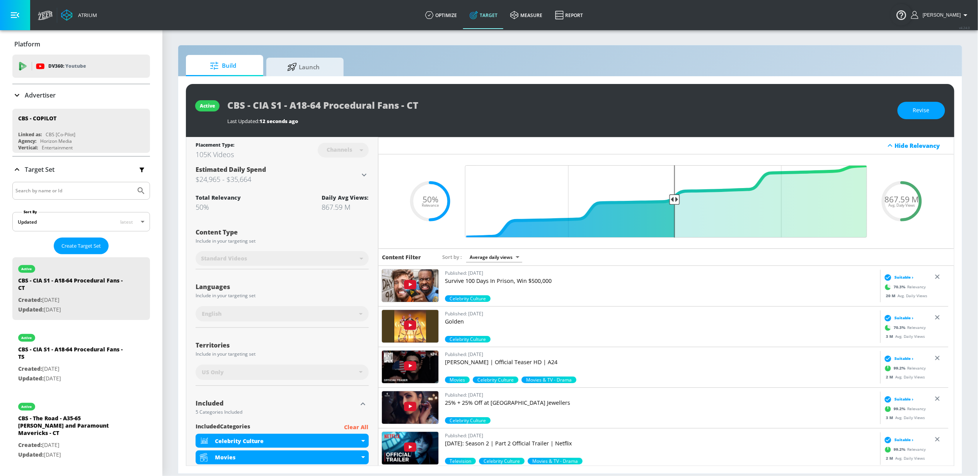
click at [288, 231] on div "Content Type" at bounding box center [282, 232] width 173 height 6
drag, startPoint x: 76, startPoint y: 351, endPoint x: 366, endPoint y: 186, distance: 333.9
click at [76, 351] on div "CBS - CIA S1 - A18-64 Procedural Fans - TS" at bounding box center [72, 354] width 108 height 19
type input "CBS - CIA S1 - A18-64 Procedural Fans - TS"
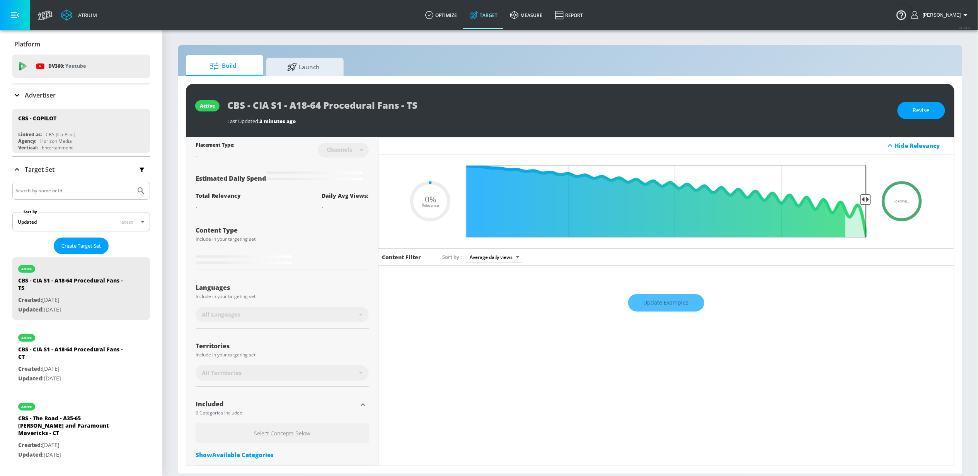
drag, startPoint x: 927, startPoint y: 111, endPoint x: 565, endPoint y: 142, distance: 362.8
click at [926, 111] on span "Revise" at bounding box center [921, 111] width 17 height 10
type input "0.5"
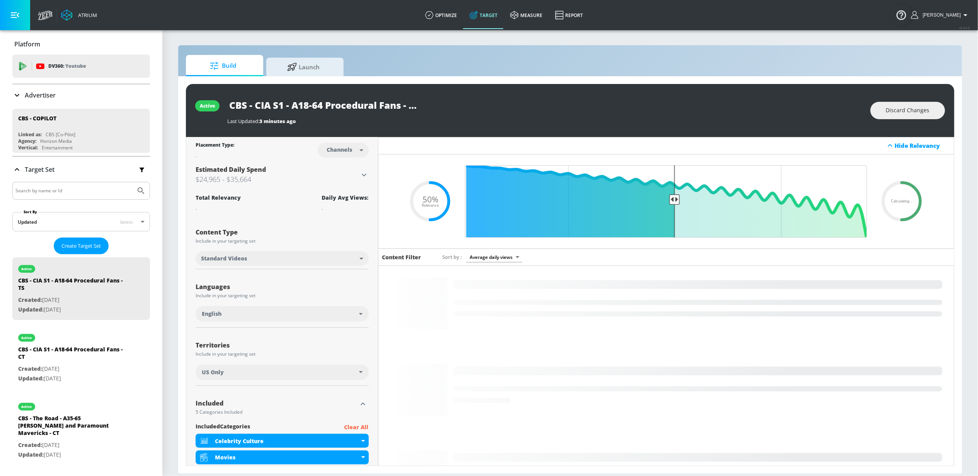
click at [355, 153] on body "Atrium optimize Target measure Report optimize Target measure Report v 4.24.0 S…" at bounding box center [489, 238] width 978 height 476
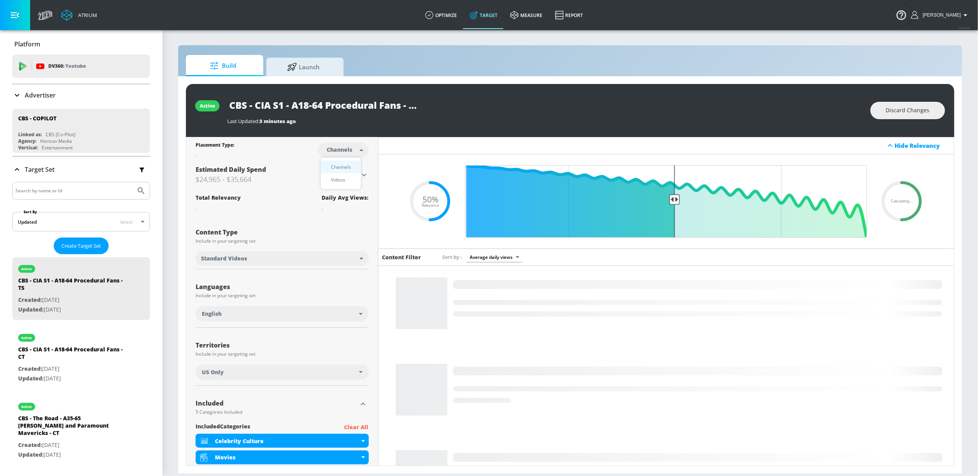
click at [339, 168] on div "Channels" at bounding box center [341, 167] width 28 height 8
drag, startPoint x: 335, startPoint y: 179, endPoint x: 335, endPoint y: 165, distance: 13.5
click at [334, 179] on h3 "$24,965 - $35,664" at bounding box center [278, 179] width 164 height 11
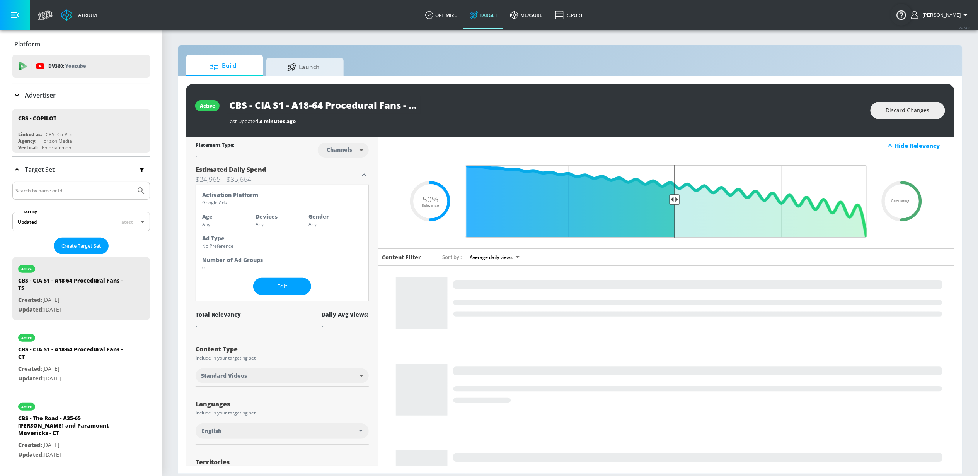
click at [335, 151] on body "Atrium optimize Target measure Report optimize Target measure Report v 4.24.0 S…" at bounding box center [489, 238] width 978 height 476
click at [335, 177] on div "Videos" at bounding box center [338, 180] width 22 height 8
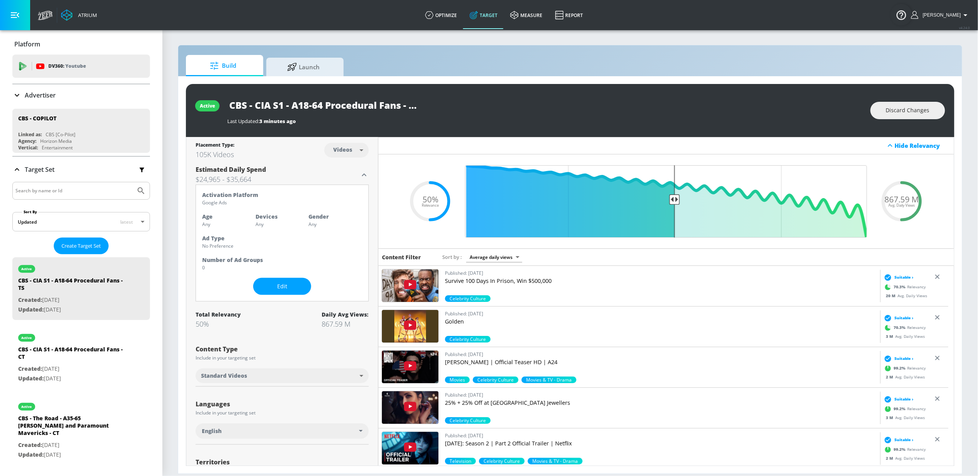
click at [348, 154] on body "Atrium optimize Target measure Report optimize Target measure Report v 4.24.0 S…" at bounding box center [489, 238] width 978 height 476
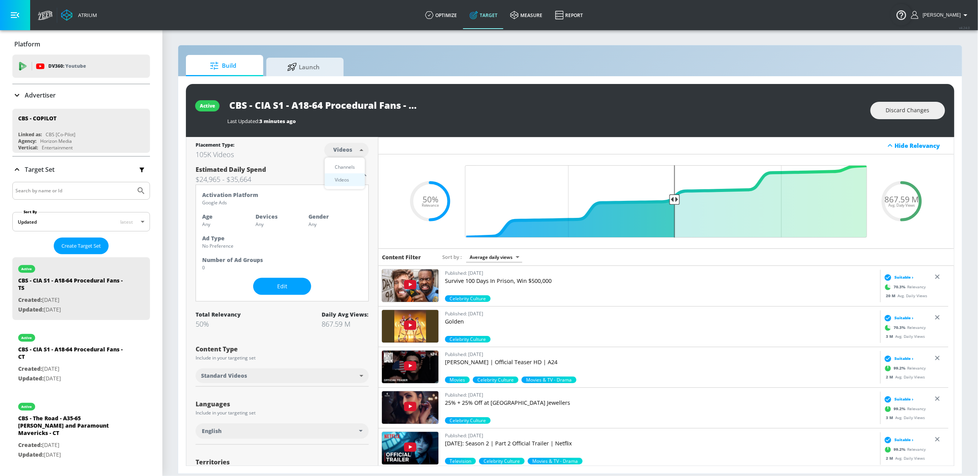
click at [346, 176] on div "Videos" at bounding box center [342, 180] width 22 height 8
click at [353, 152] on body "Atrium optimize Target measure Report optimize Target measure Report v 4.24.0 S…" at bounding box center [489, 238] width 978 height 476
click at [350, 165] on div "Channels" at bounding box center [345, 167] width 28 height 8
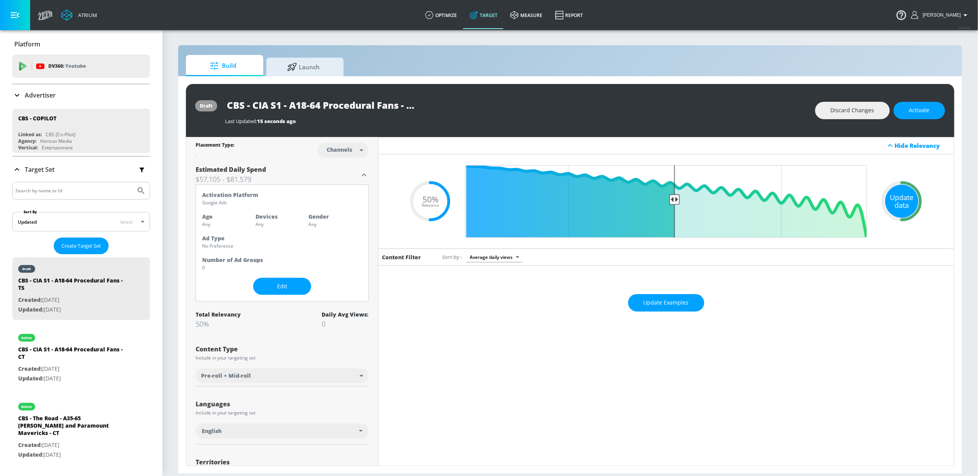
click at [887, 194] on div "Update data" at bounding box center [901, 200] width 33 height 33
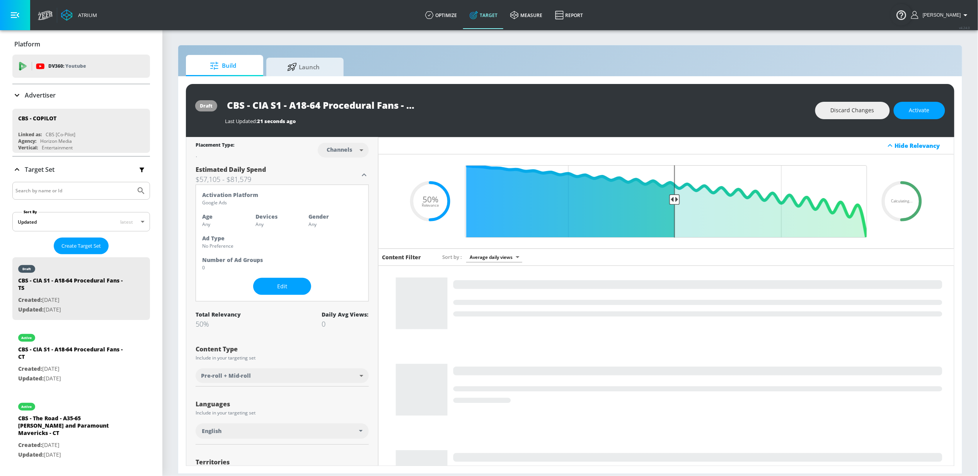
click at [344, 155] on body "Atrium optimize Target measure Report optimize Target measure Report v 4.24.0 S…" at bounding box center [489, 238] width 978 height 476
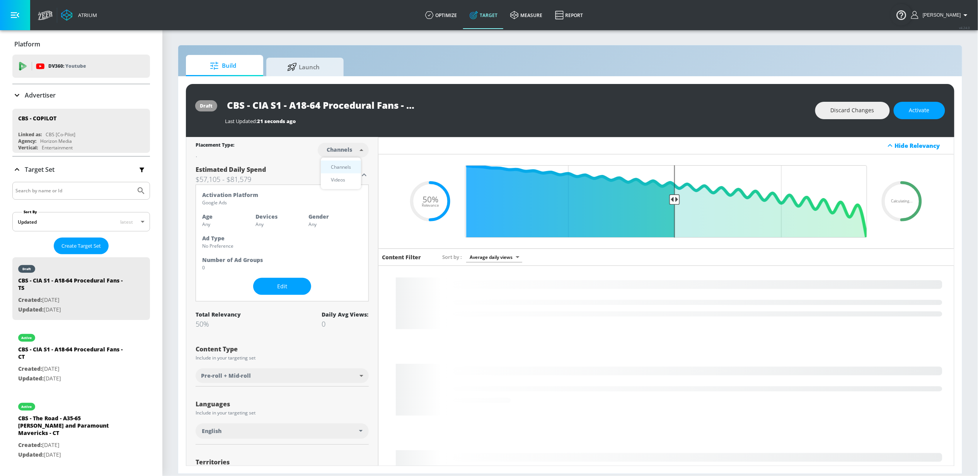
click at [339, 174] on li "Videos" at bounding box center [341, 179] width 40 height 13
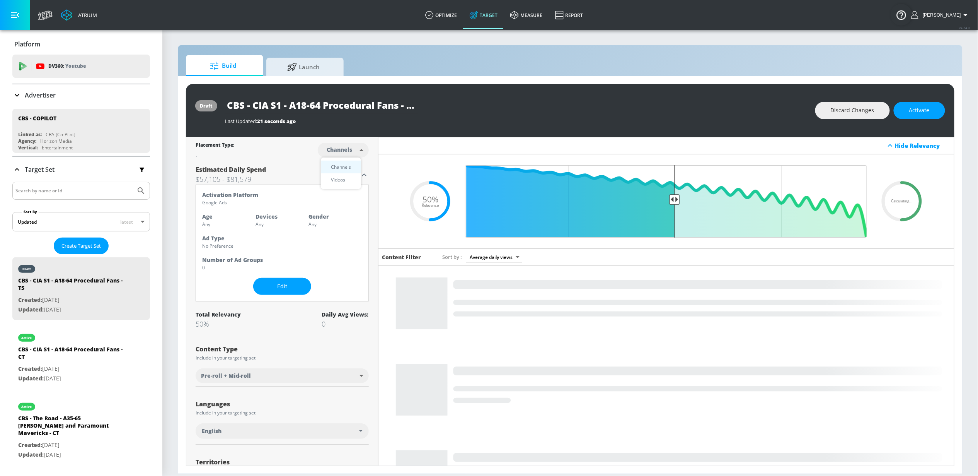
type input "videos"
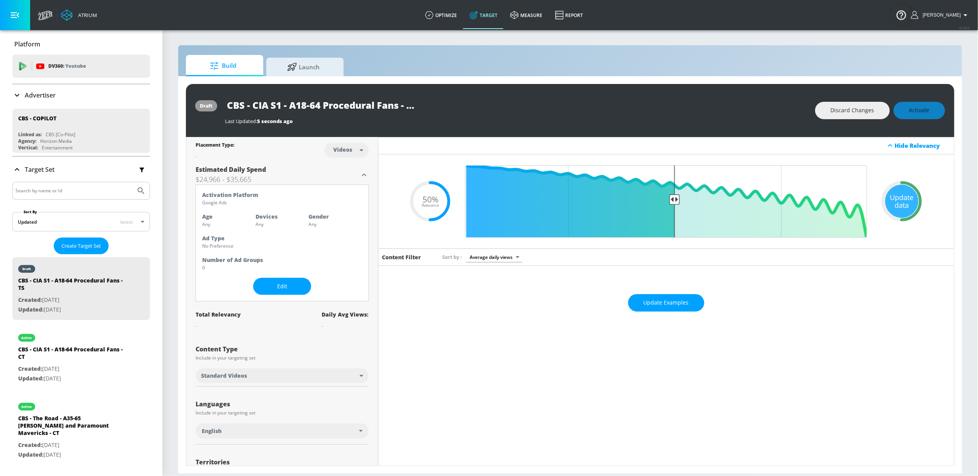
drag, startPoint x: 895, startPoint y: 196, endPoint x: 827, endPoint y: 193, distance: 68.1
click at [896, 196] on div "Update data" at bounding box center [901, 200] width 33 height 33
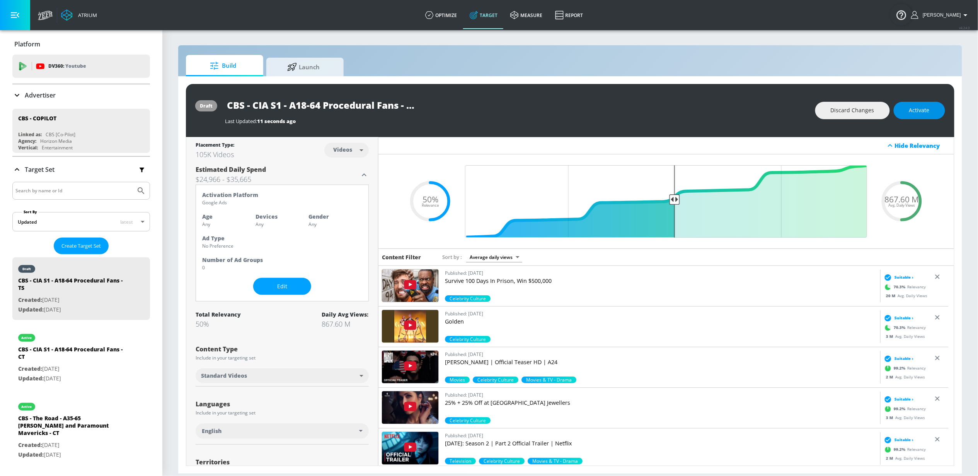
click at [912, 112] on span "Activate" at bounding box center [919, 111] width 20 height 10
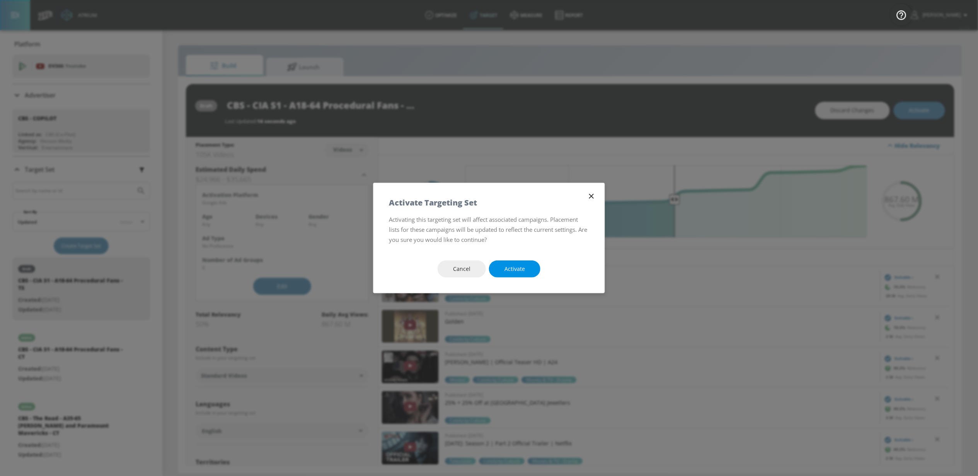
drag, startPoint x: 518, startPoint y: 267, endPoint x: 511, endPoint y: 263, distance: 8.2
click at [517, 267] on span "Activate" at bounding box center [515, 269] width 20 height 10
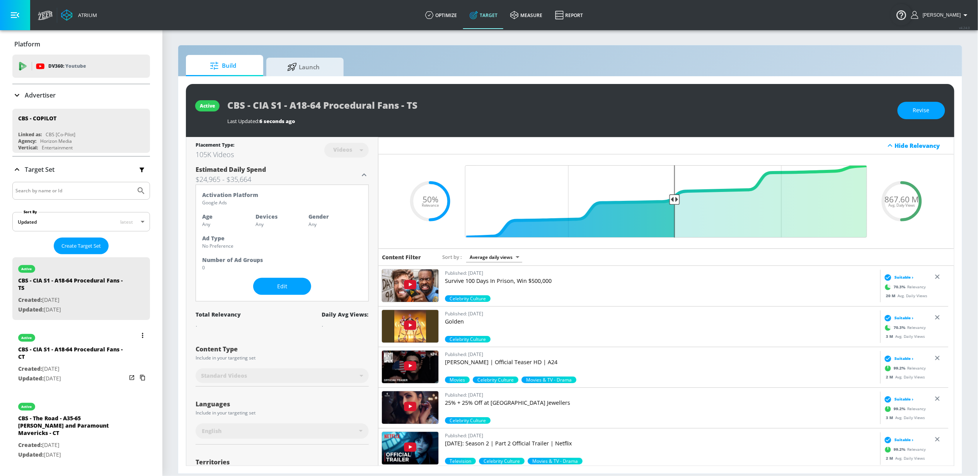
click at [77, 341] on div "active" at bounding box center [72, 335] width 108 height 19
type input "CBS - CIA S1 - A18-64 Procedural Fans - CT"
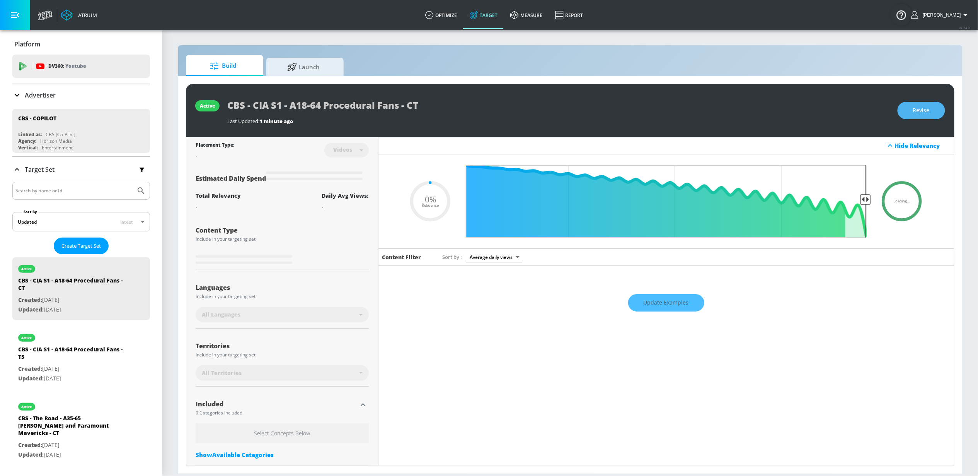
click at [926, 111] on span "Revise" at bounding box center [921, 111] width 17 height 10
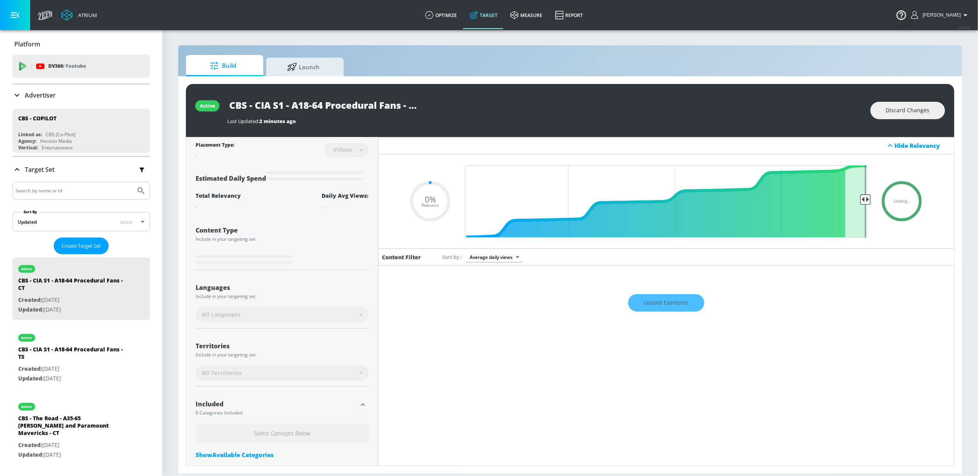
type input "0.5"
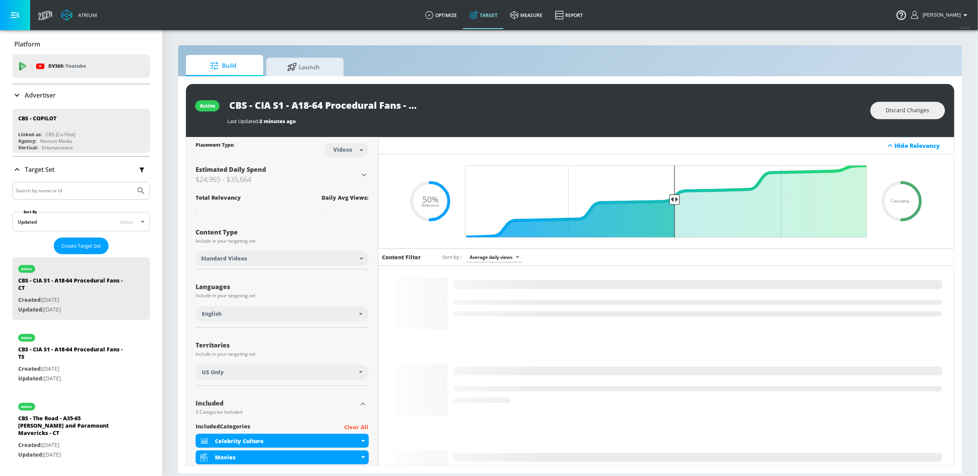
click at [355, 151] on body "Atrium optimize Target measure Report optimize Target measure Report v 4.24.0 S…" at bounding box center [489, 238] width 978 height 476
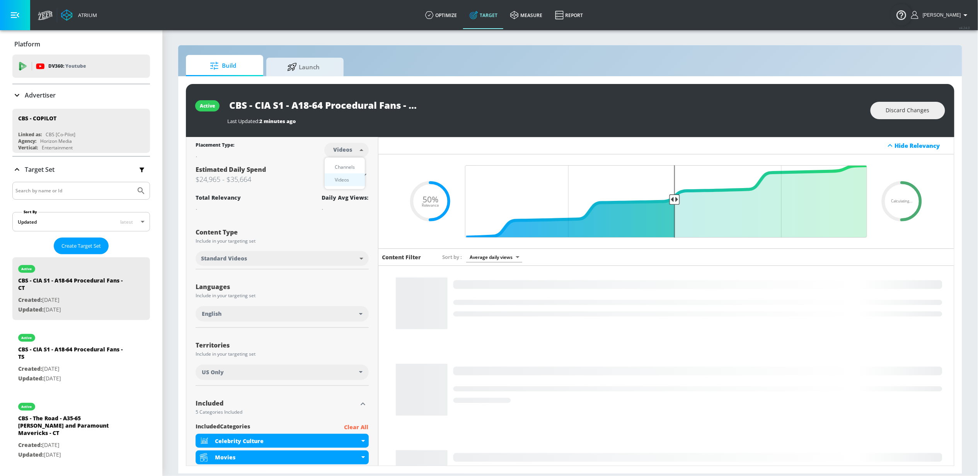
click at [338, 169] on div "Channels" at bounding box center [345, 167] width 28 height 8
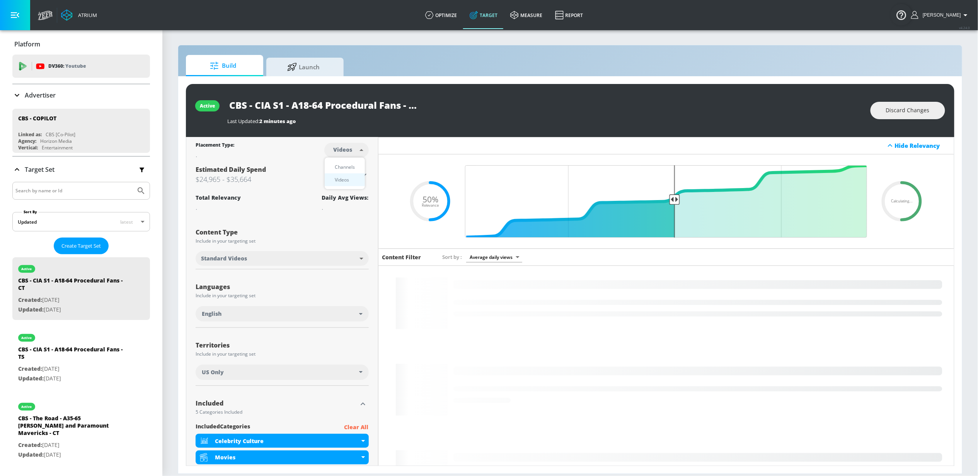
type input "channels"
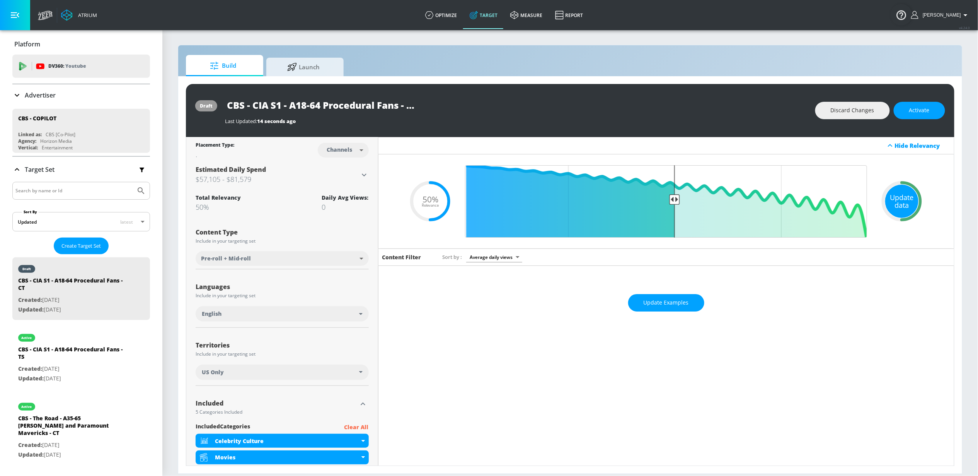
click at [905, 201] on div "Update data" at bounding box center [901, 200] width 33 height 33
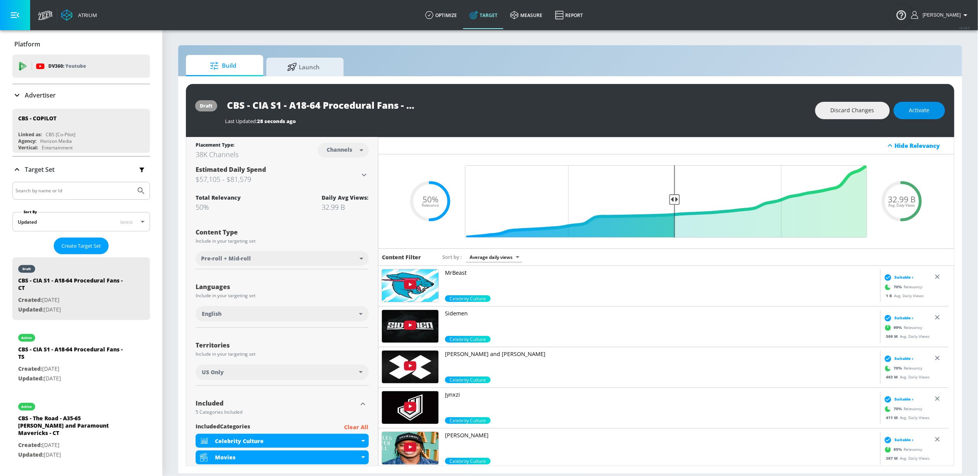
click at [922, 109] on span "Activate" at bounding box center [919, 111] width 20 height 10
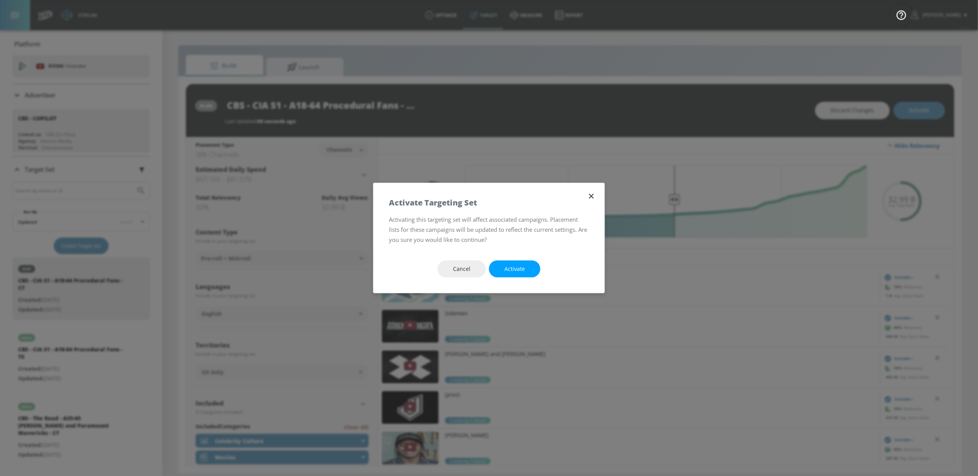
click at [523, 264] on span "Activate" at bounding box center [515, 269] width 20 height 10
